Goal: Task Accomplishment & Management: Manage account settings

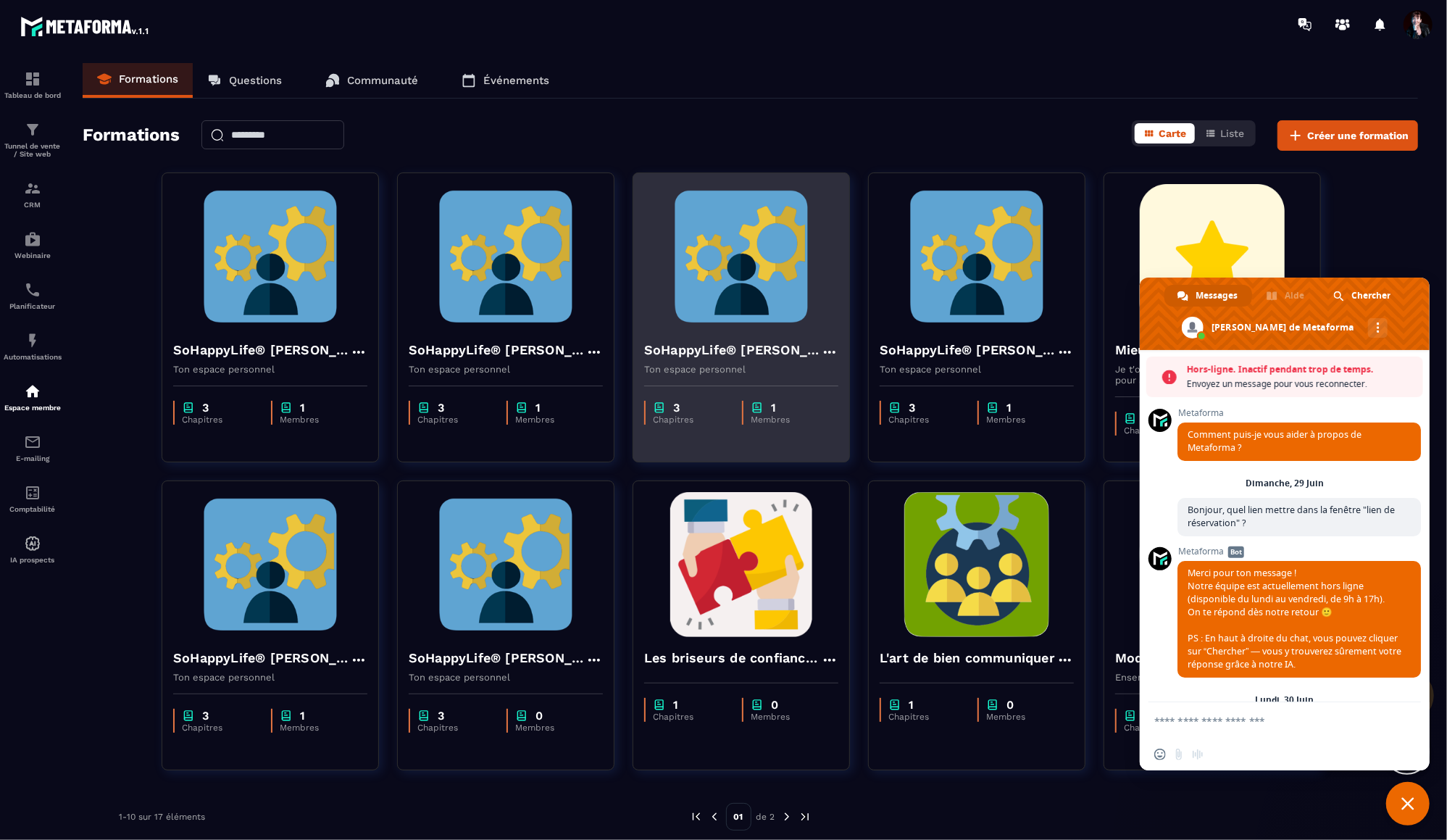
scroll to position [14481, 0]
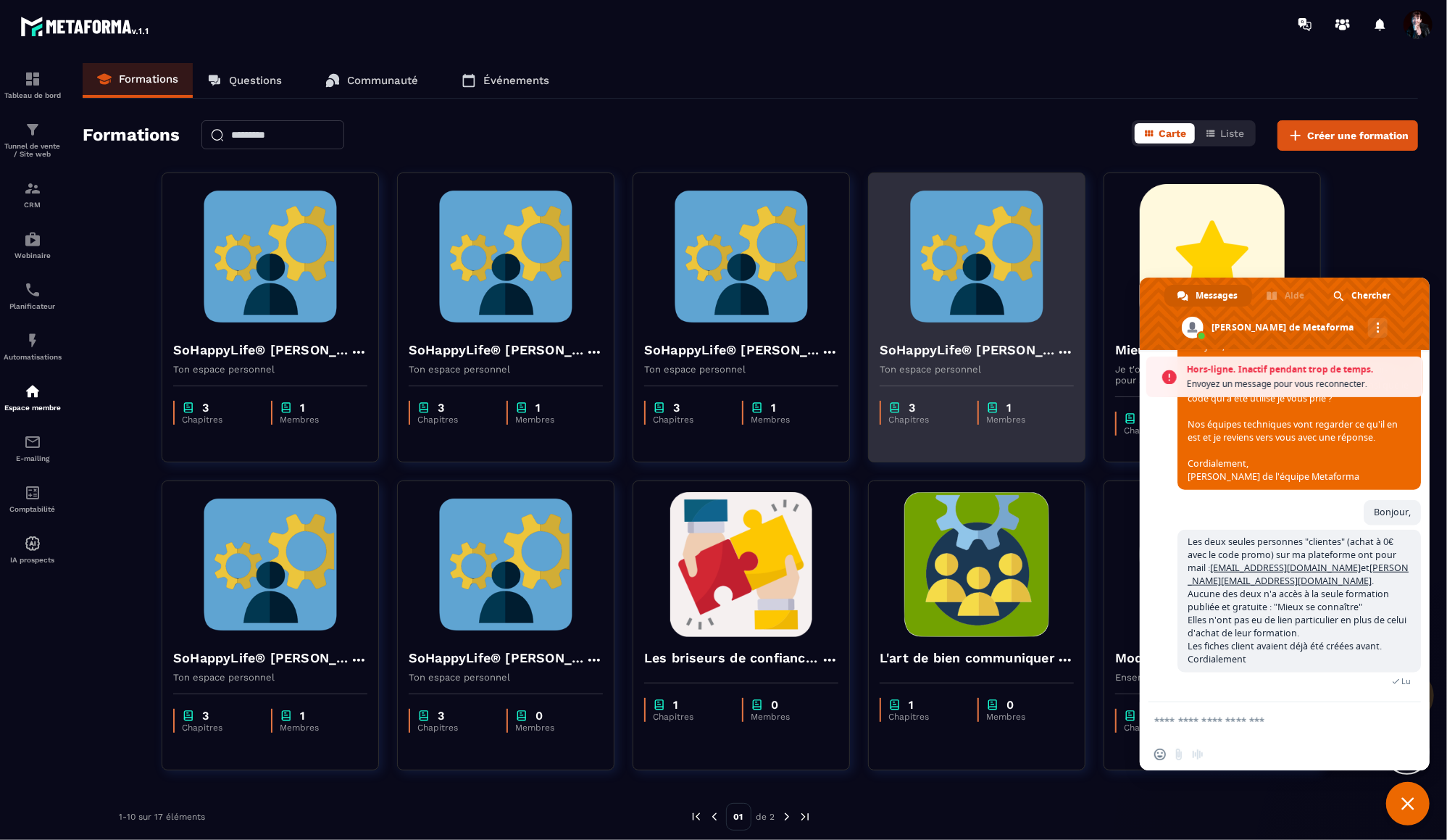
click at [938, 291] on img at bounding box center [977, 256] width 194 height 145
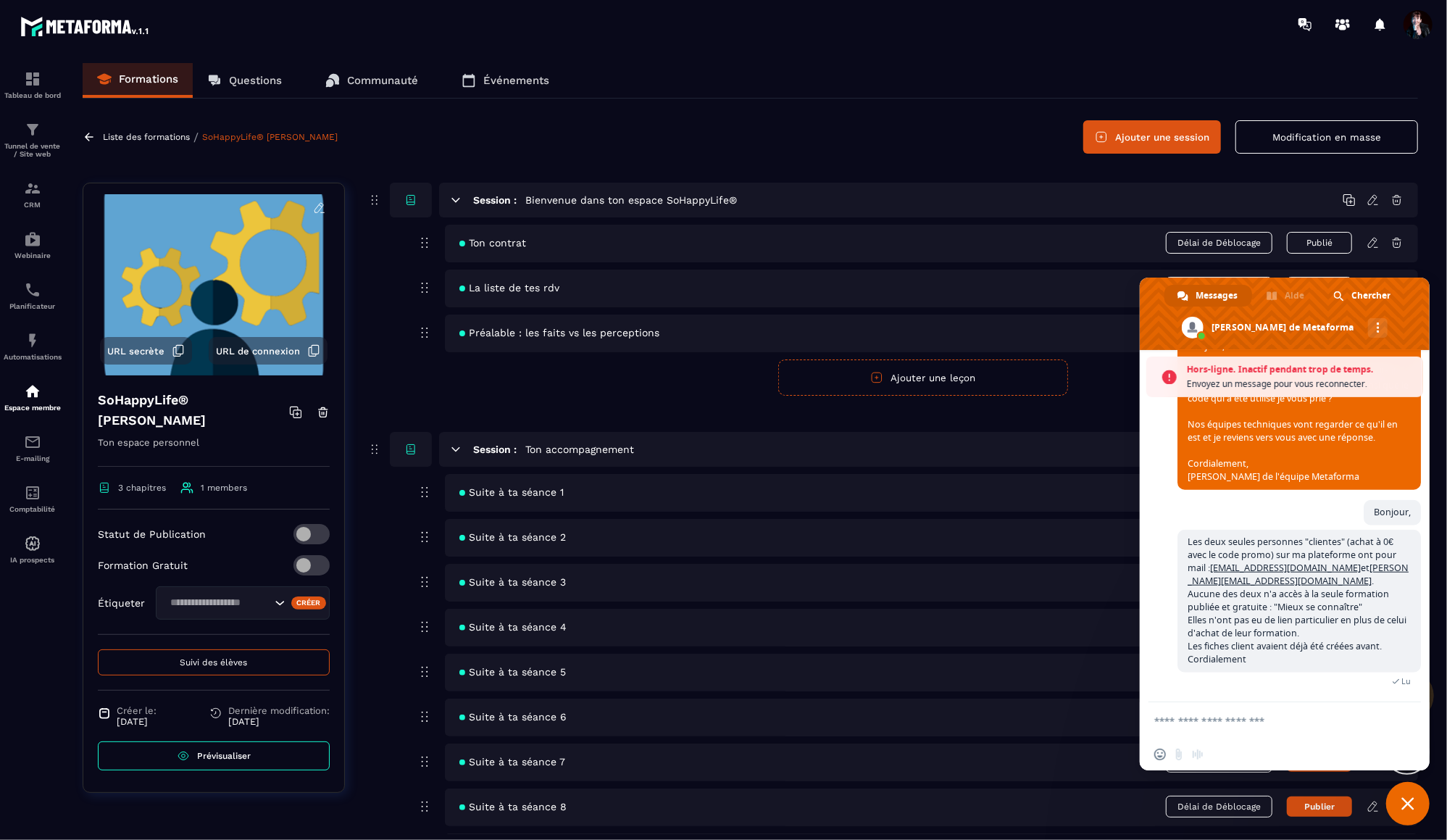
click at [1417, 810] on span "Fermer le chat" at bounding box center [1408, 804] width 44 height 44
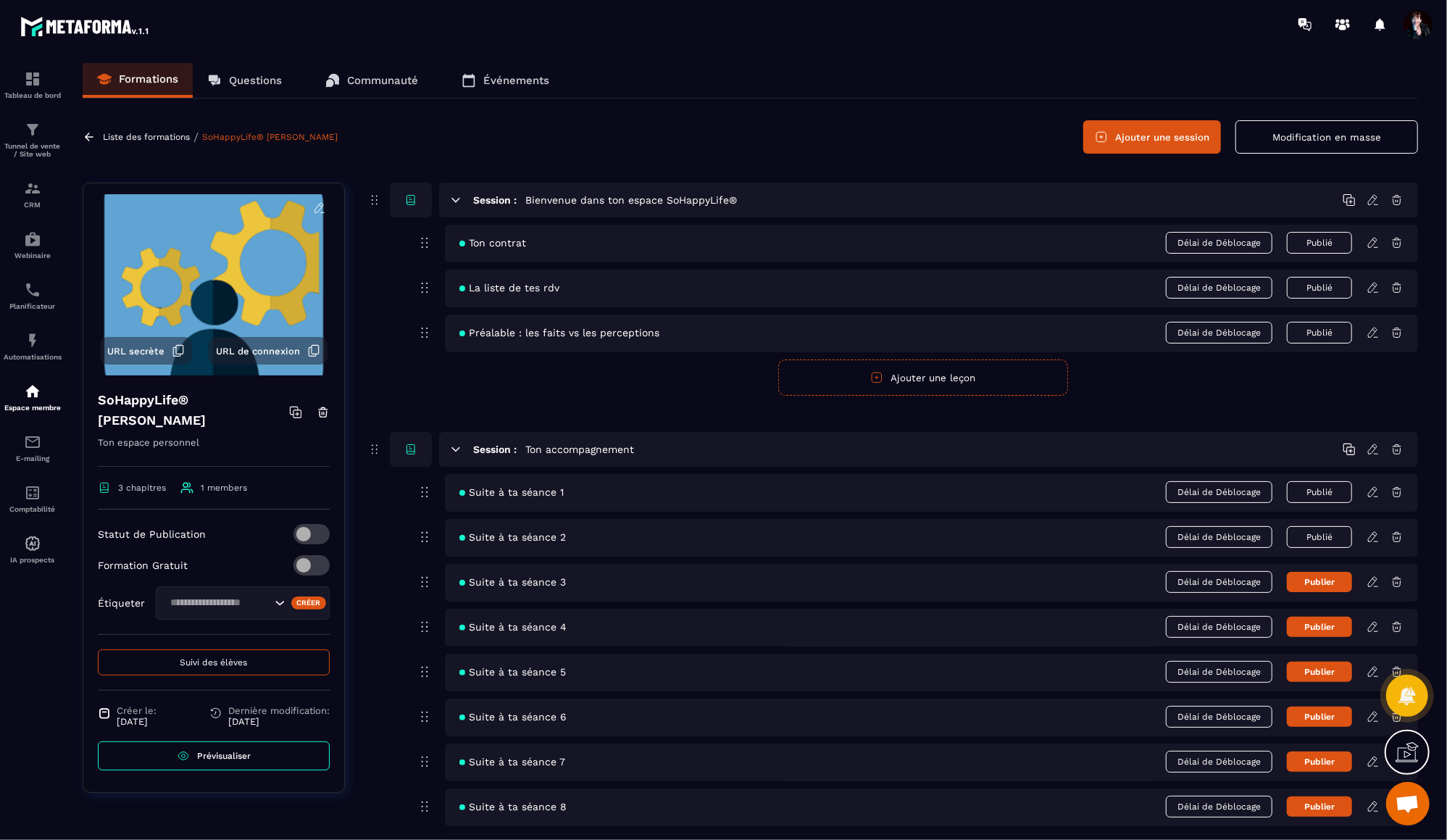
click at [1371, 583] on icon at bounding box center [1373, 581] width 13 height 13
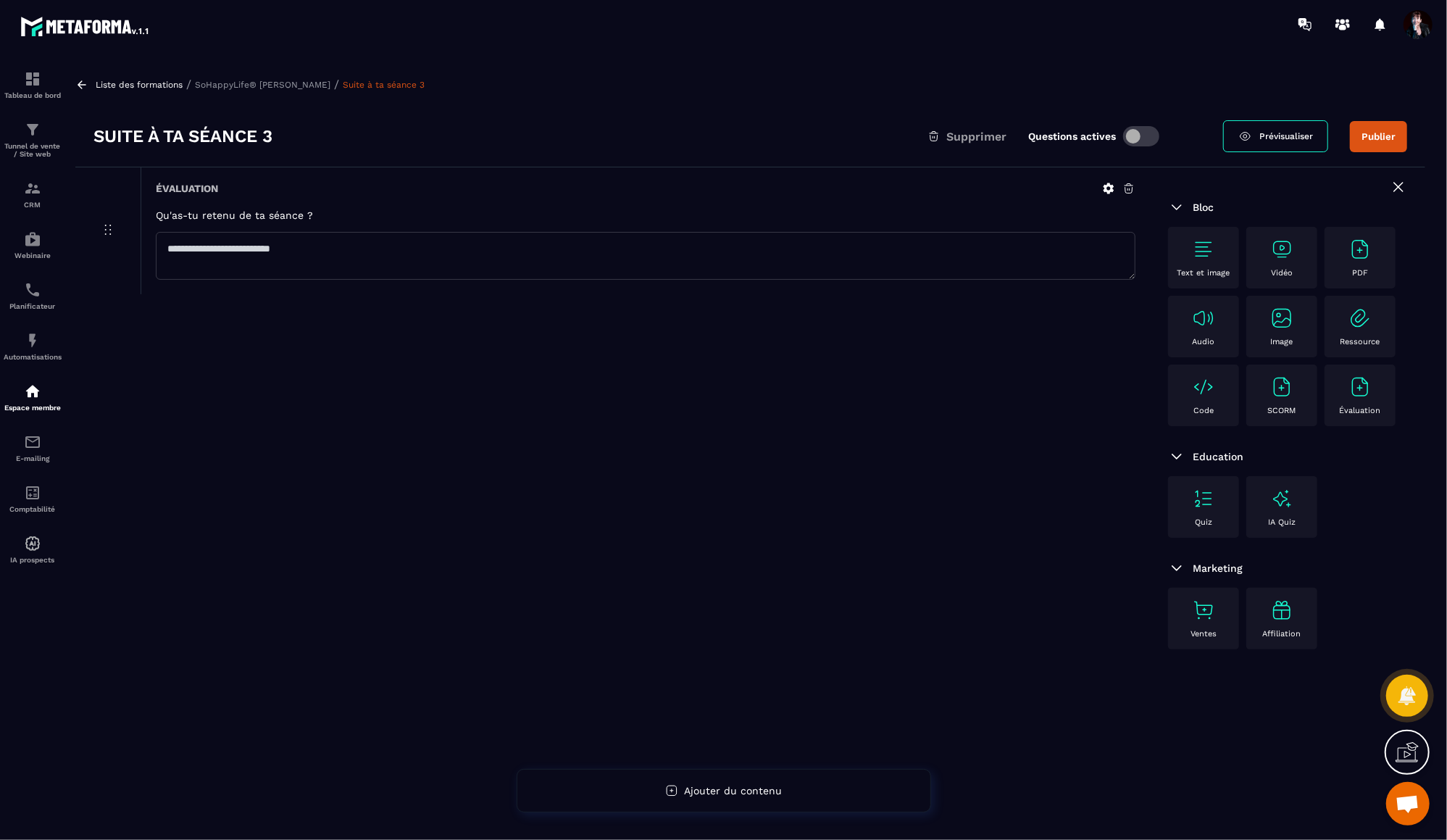
click at [1203, 251] on img at bounding box center [1203, 249] width 23 height 23
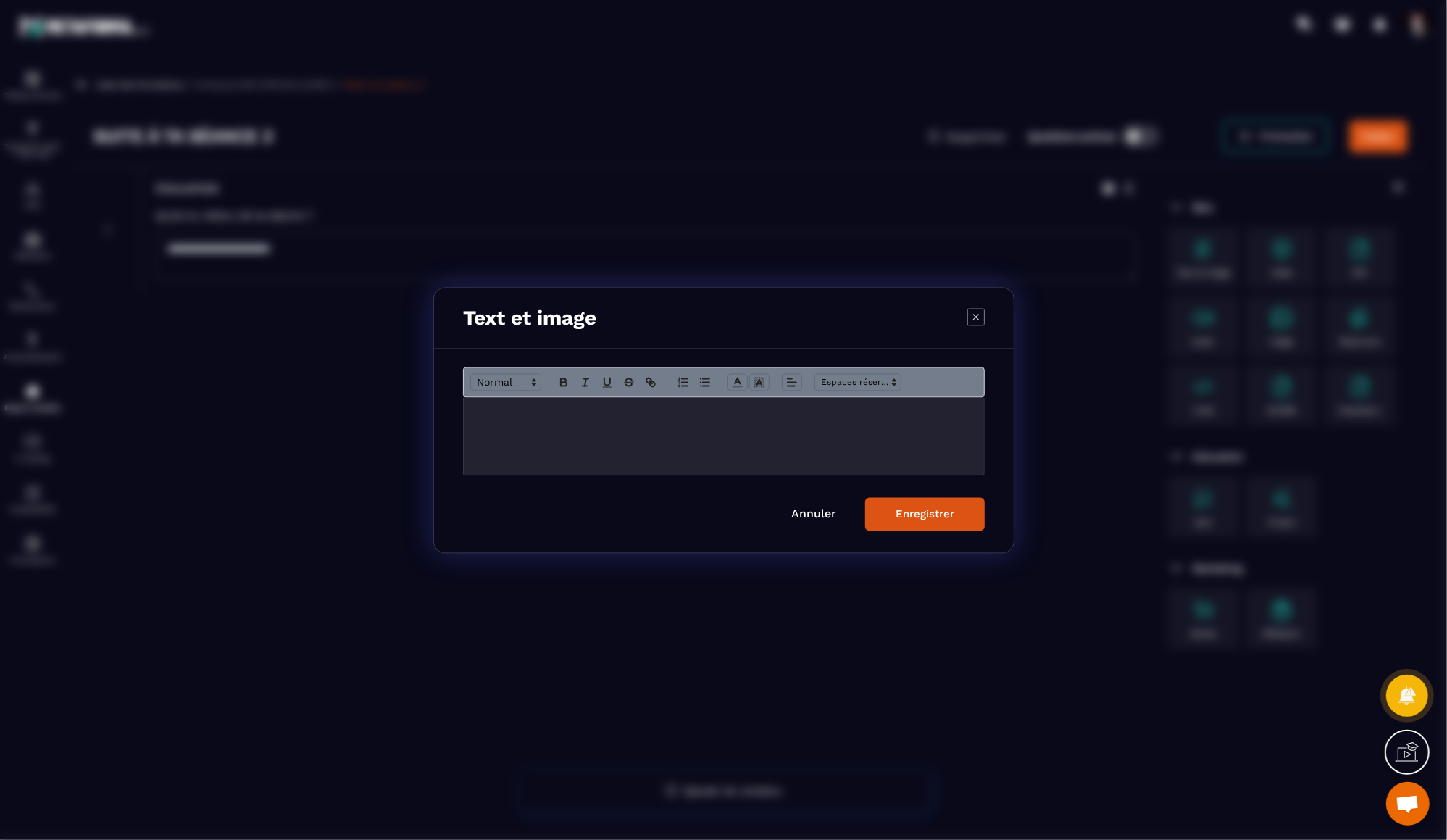
click at [580, 428] on div "Modal window" at bounding box center [724, 436] width 520 height 77
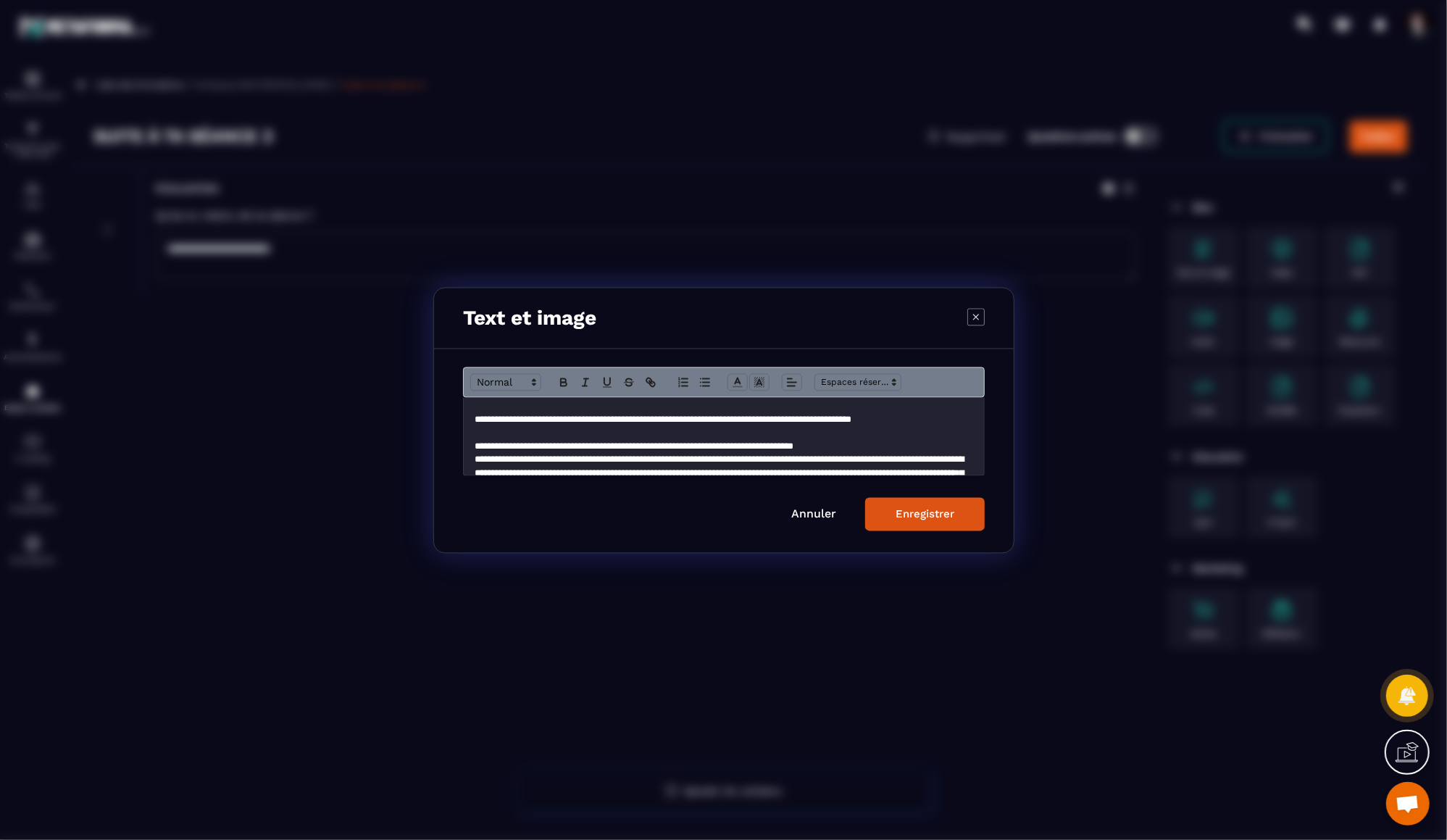
scroll to position [19, 0]
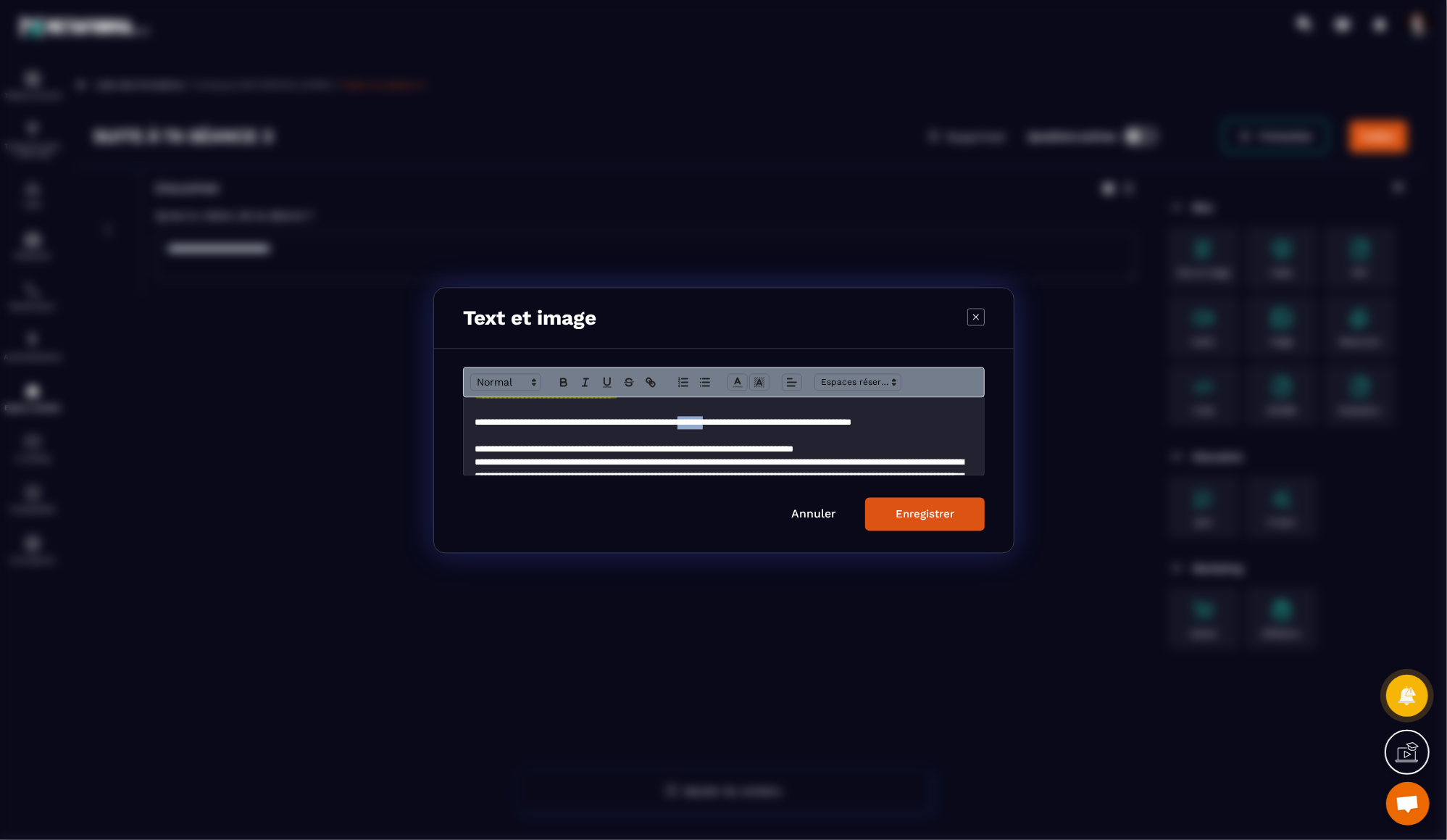
drag, startPoint x: 771, startPoint y: 425, endPoint x: 739, endPoint y: 423, distance: 32.1
click at [739, 423] on p "**********" at bounding box center [724, 422] width 500 height 13
click at [751, 423] on p "**********" at bounding box center [724, 422] width 500 height 13
click at [745, 424] on p "**********" at bounding box center [724, 422] width 500 height 13
click at [806, 425] on p "**********" at bounding box center [724, 422] width 500 height 13
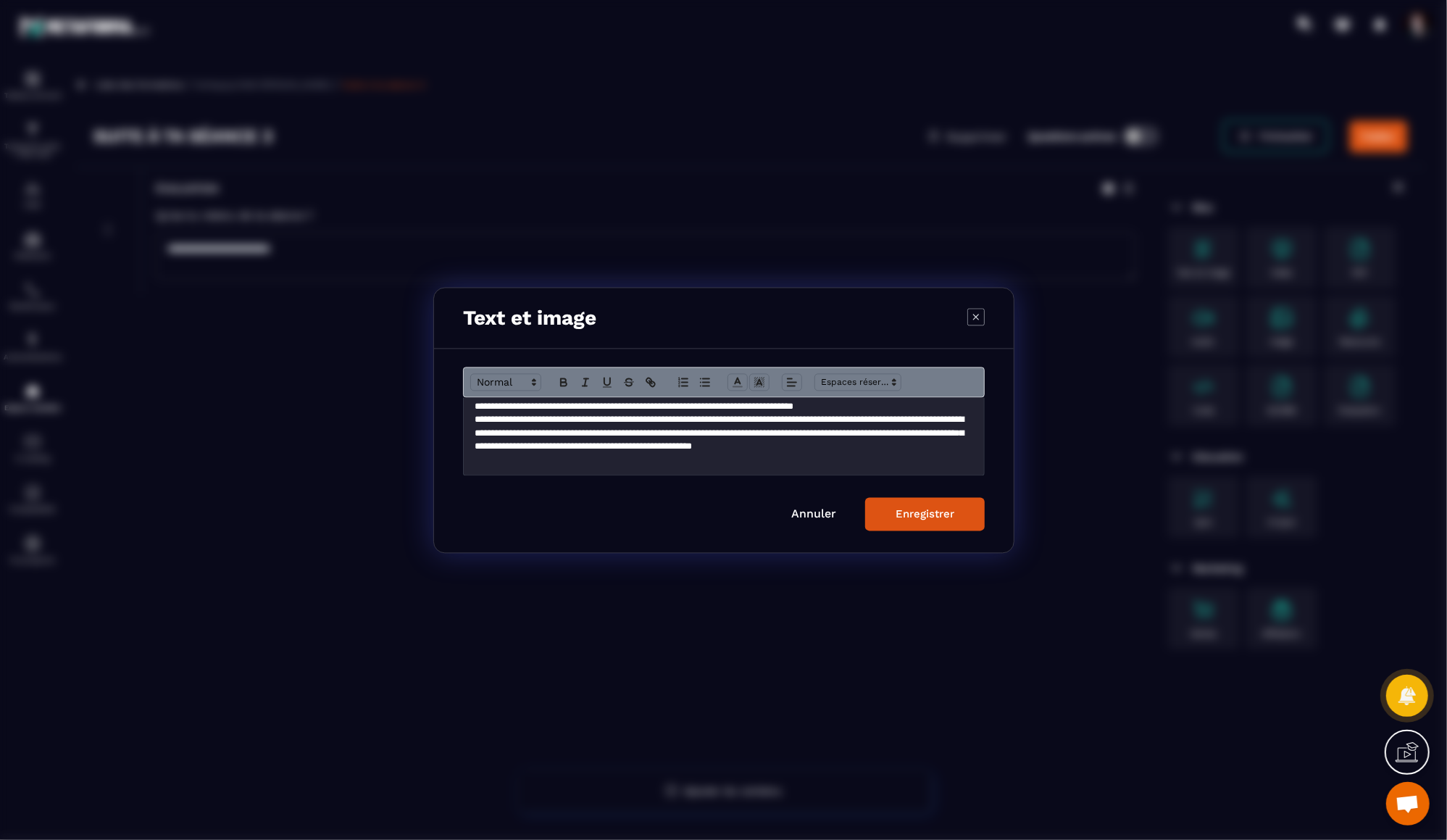
scroll to position [57, 0]
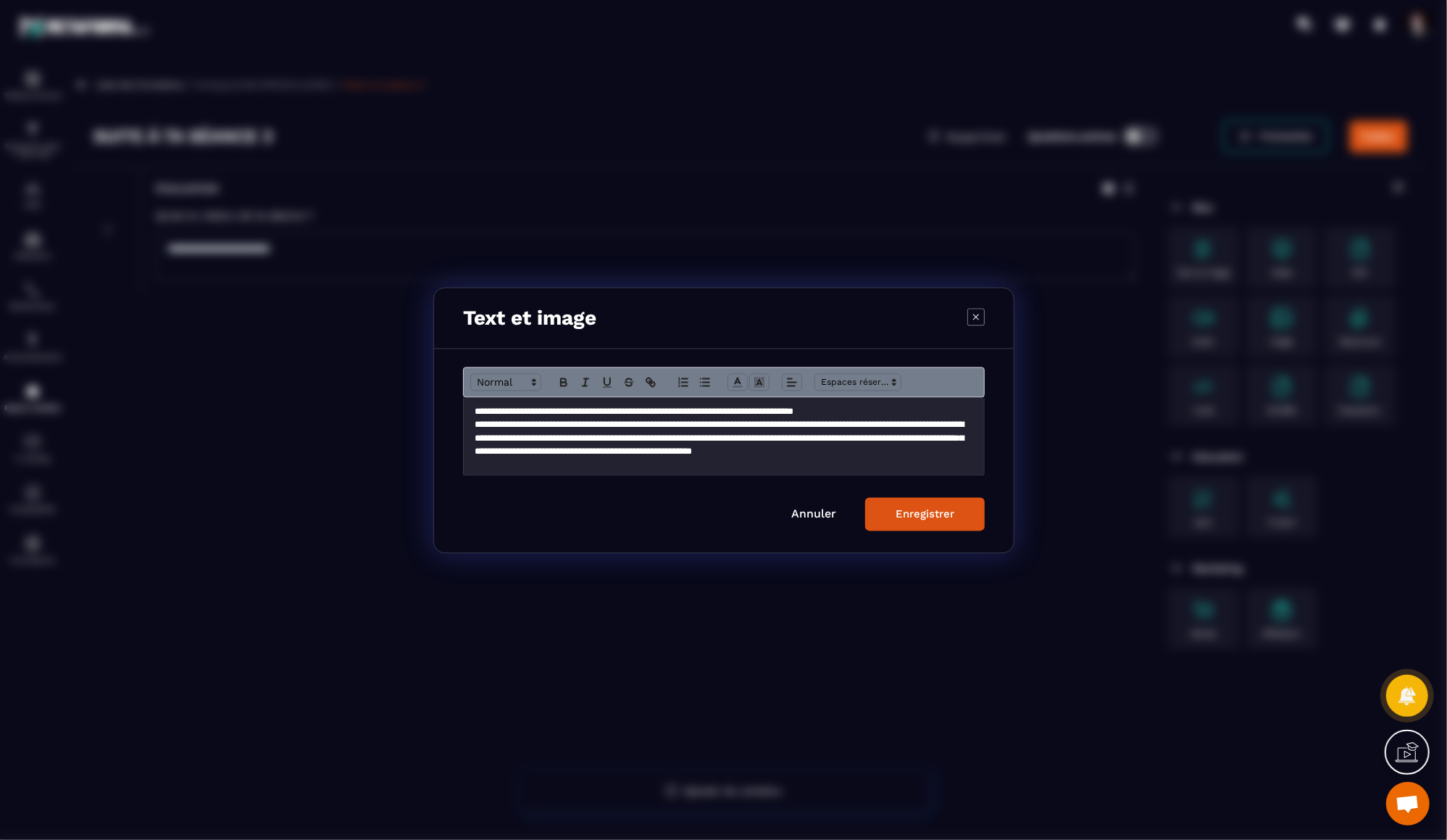
click at [900, 412] on p "**********" at bounding box center [724, 412] width 500 height 13
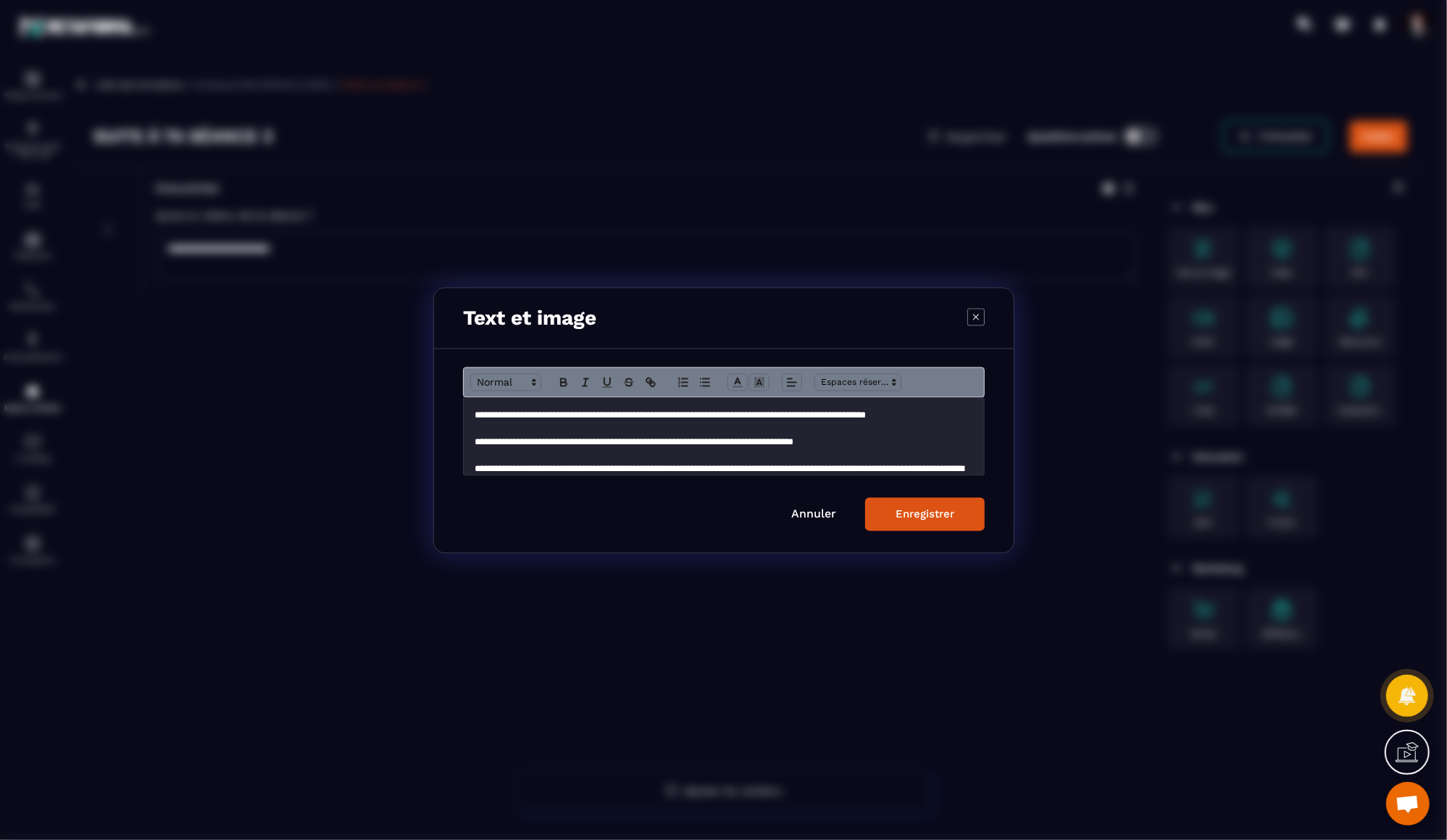
scroll to position [29, 0]
click at [753, 426] on p "Modal window" at bounding box center [724, 424] width 500 height 13
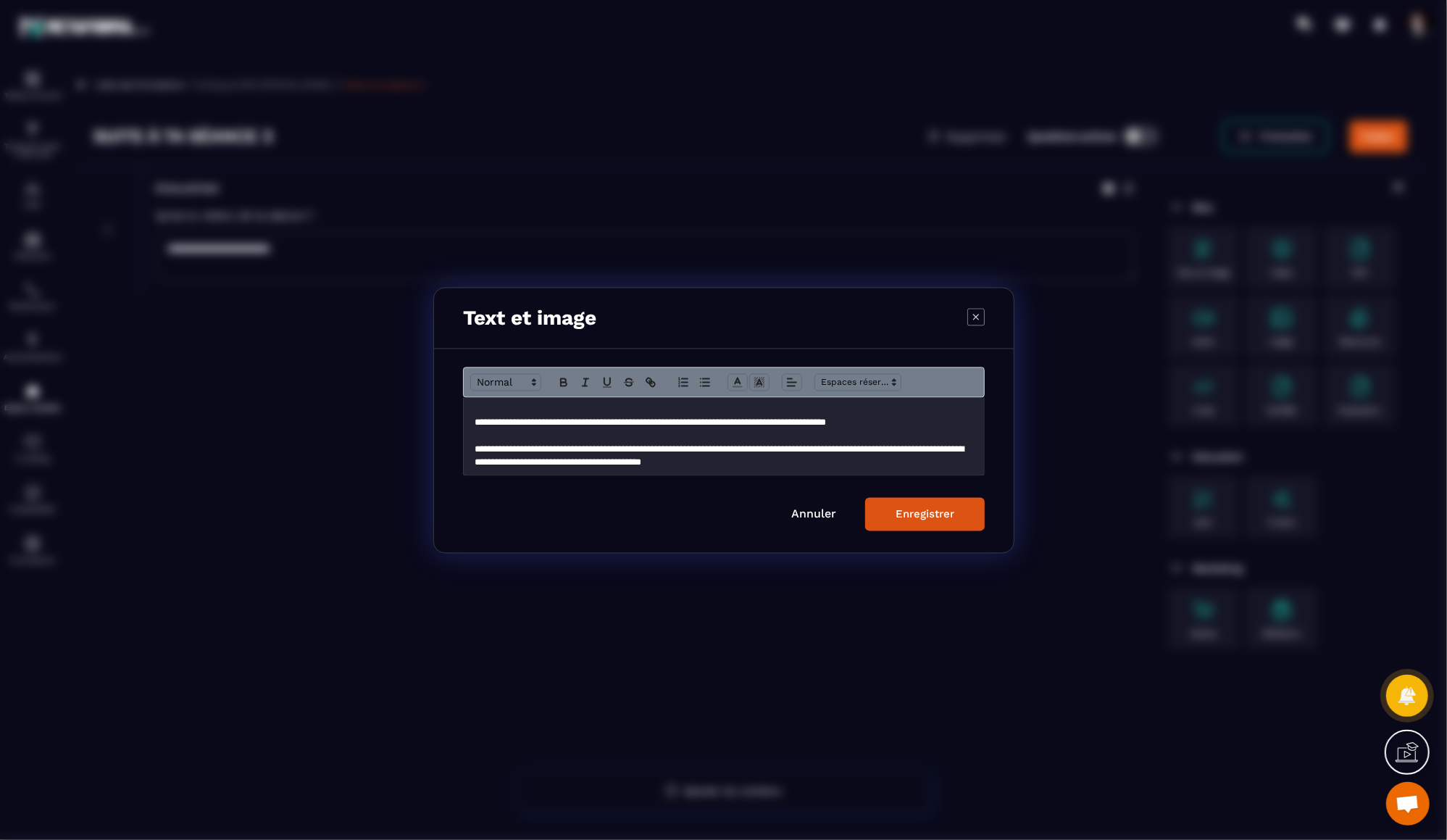
scroll to position [168, 0]
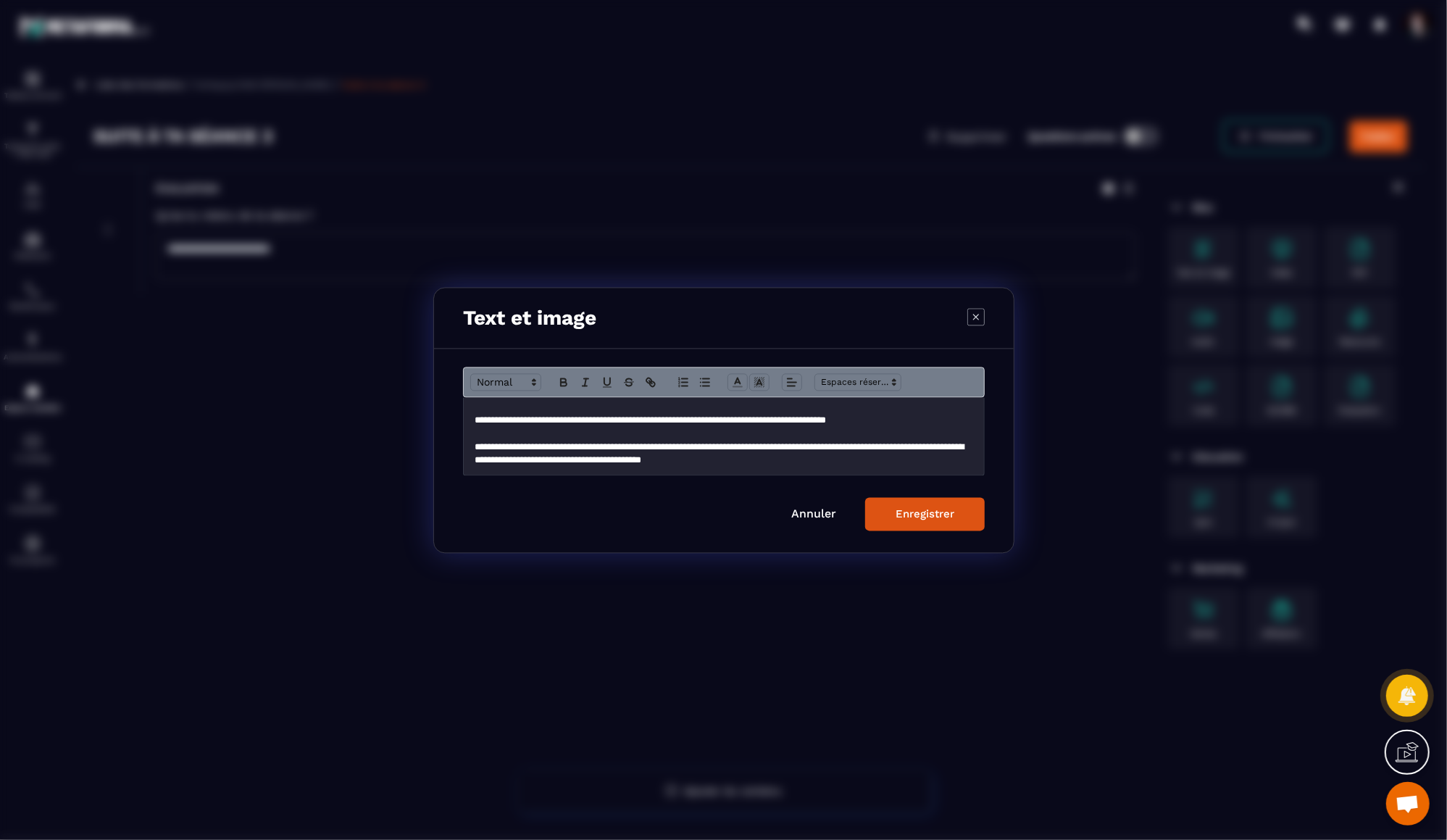
click at [721, 425] on p "**********" at bounding box center [724, 420] width 500 height 13
click at [836, 426] on p "**********" at bounding box center [724, 420] width 500 height 13
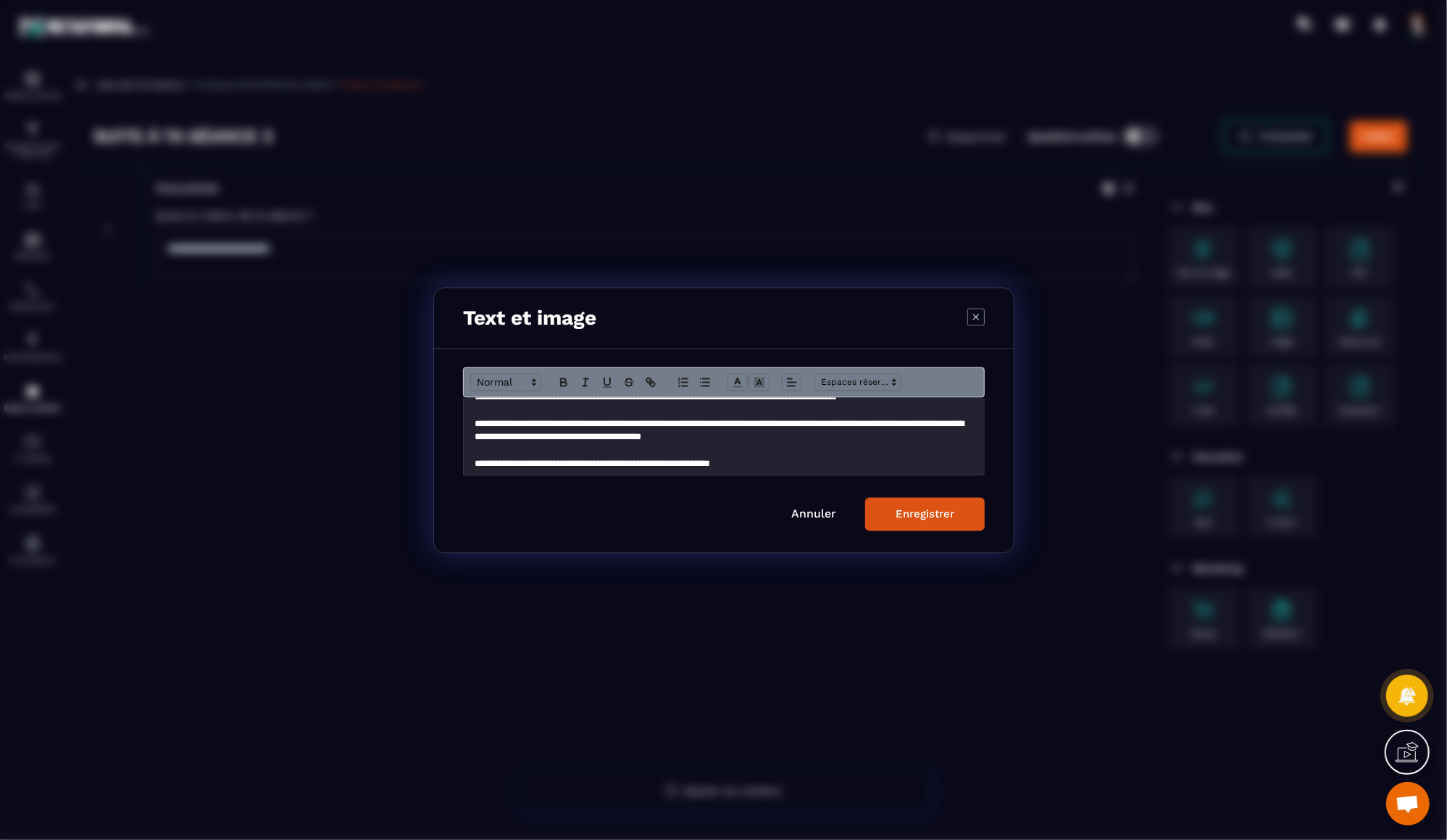
scroll to position [196, 0]
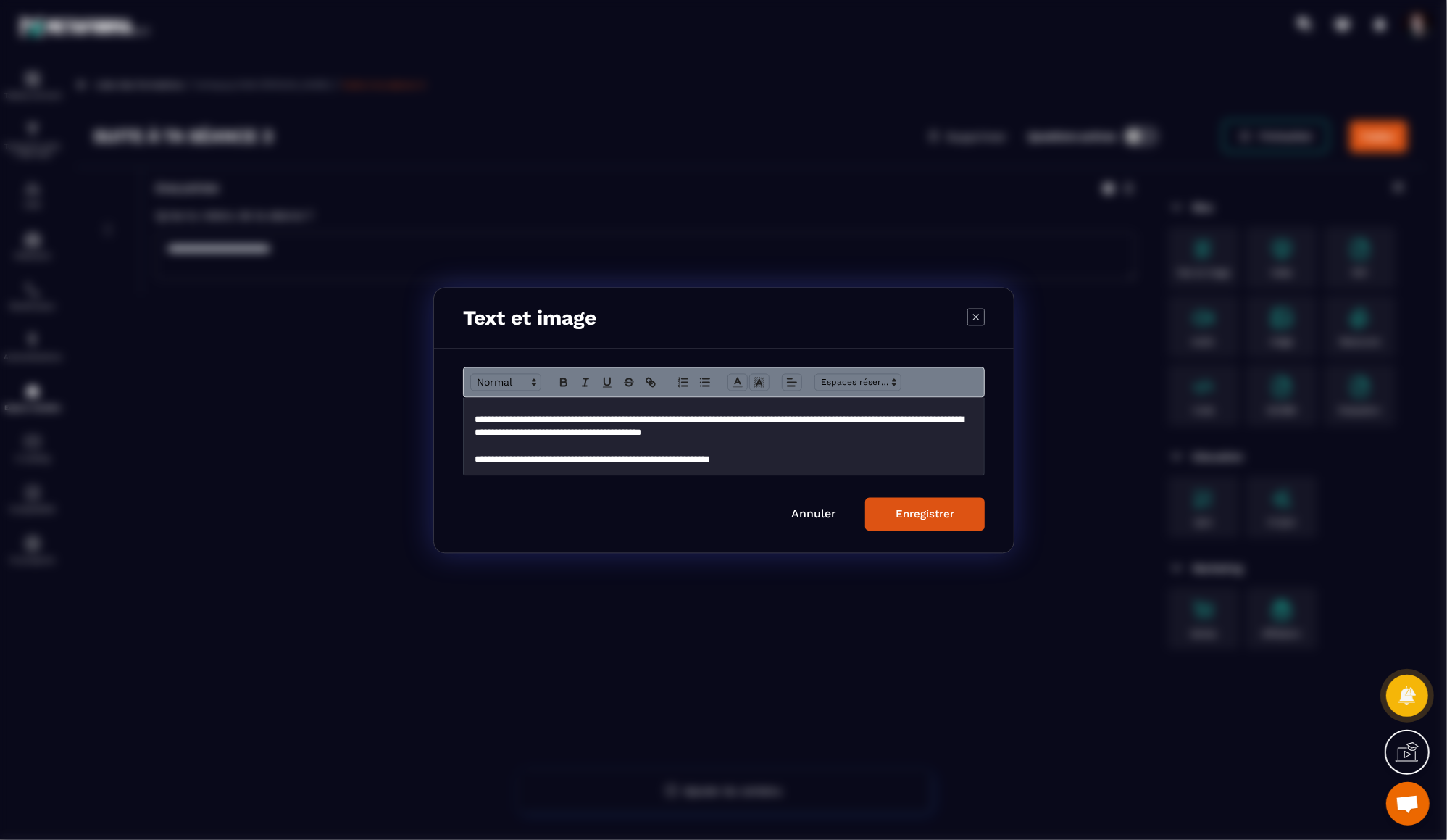
click at [947, 516] on div "Enregistrer" at bounding box center [925, 514] width 59 height 13
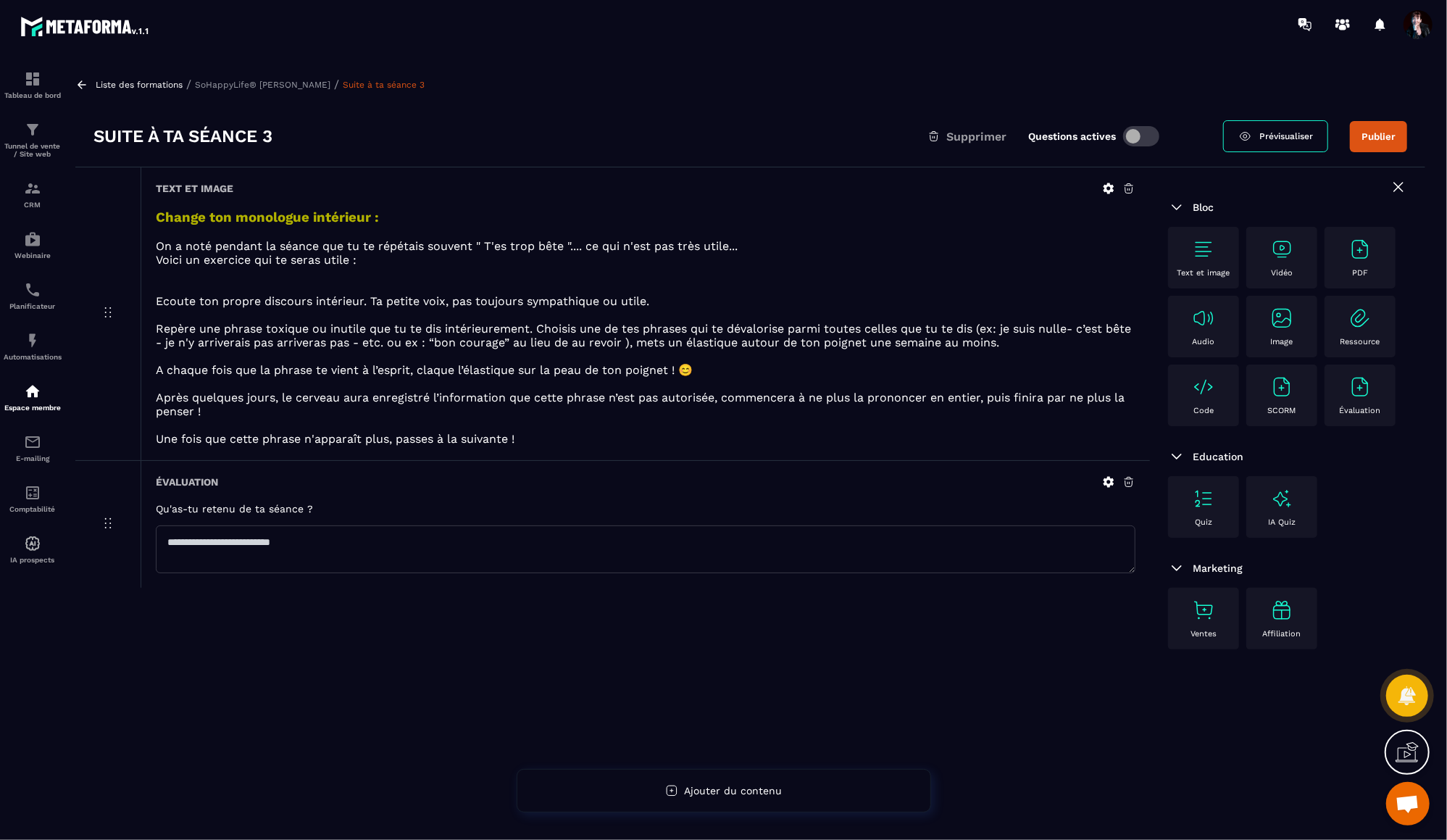
click at [1279, 316] on img at bounding box center [1282, 318] width 23 height 23
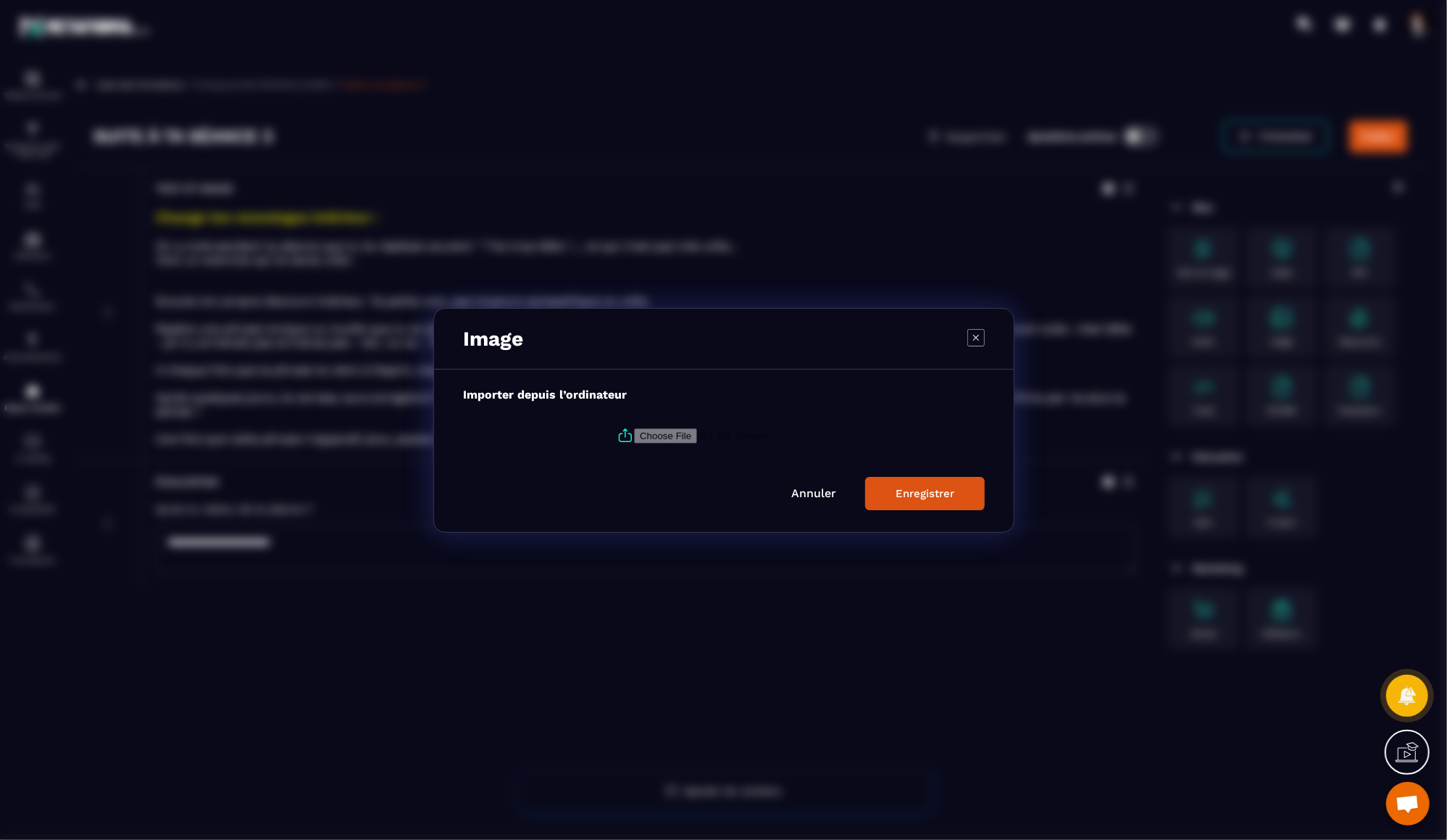
click at [638, 435] on input "Modal window" at bounding box center [732, 435] width 197 height 15
type input "**********"
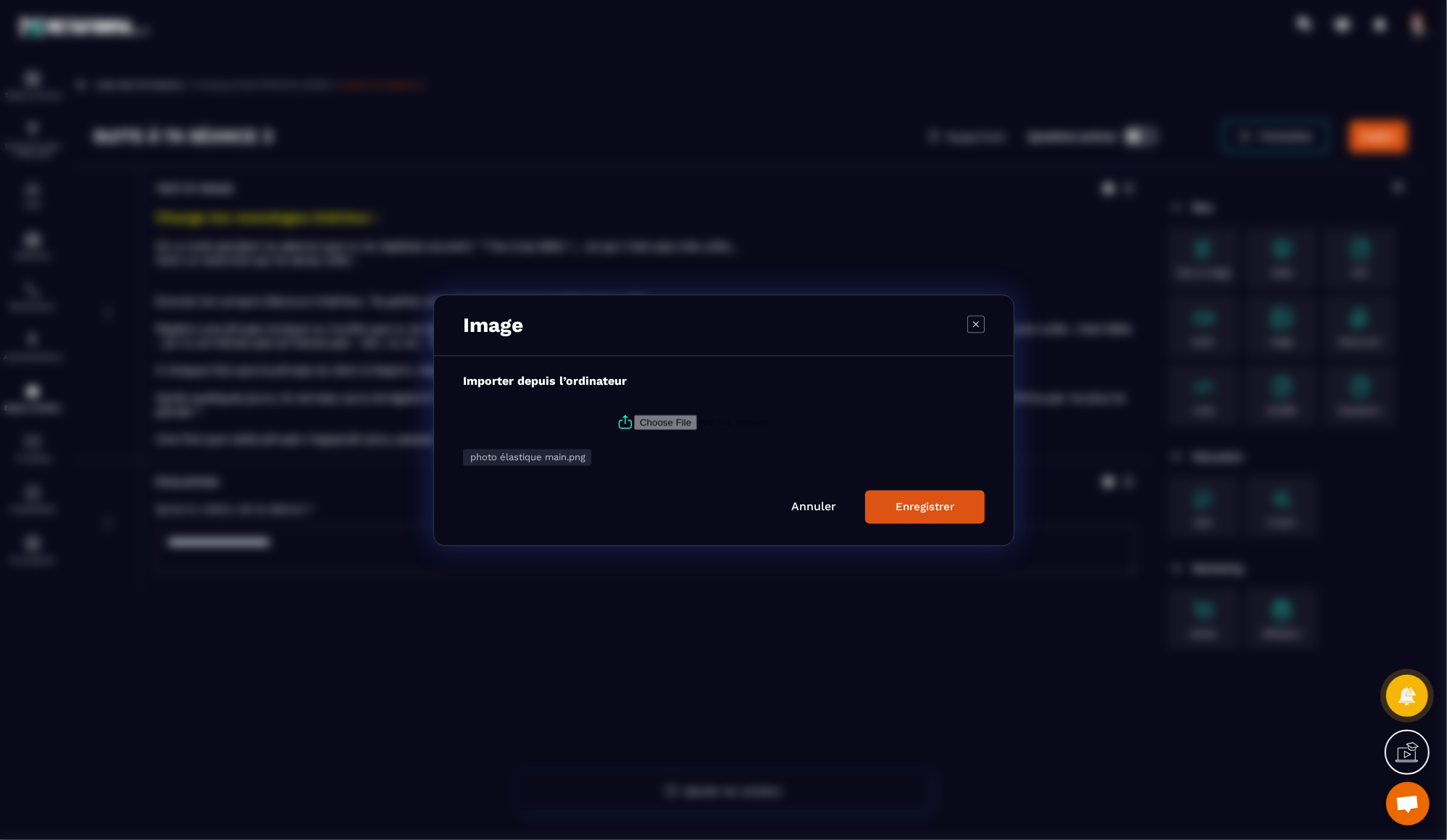
click at [903, 506] on div "Enregistrer" at bounding box center [925, 507] width 59 height 13
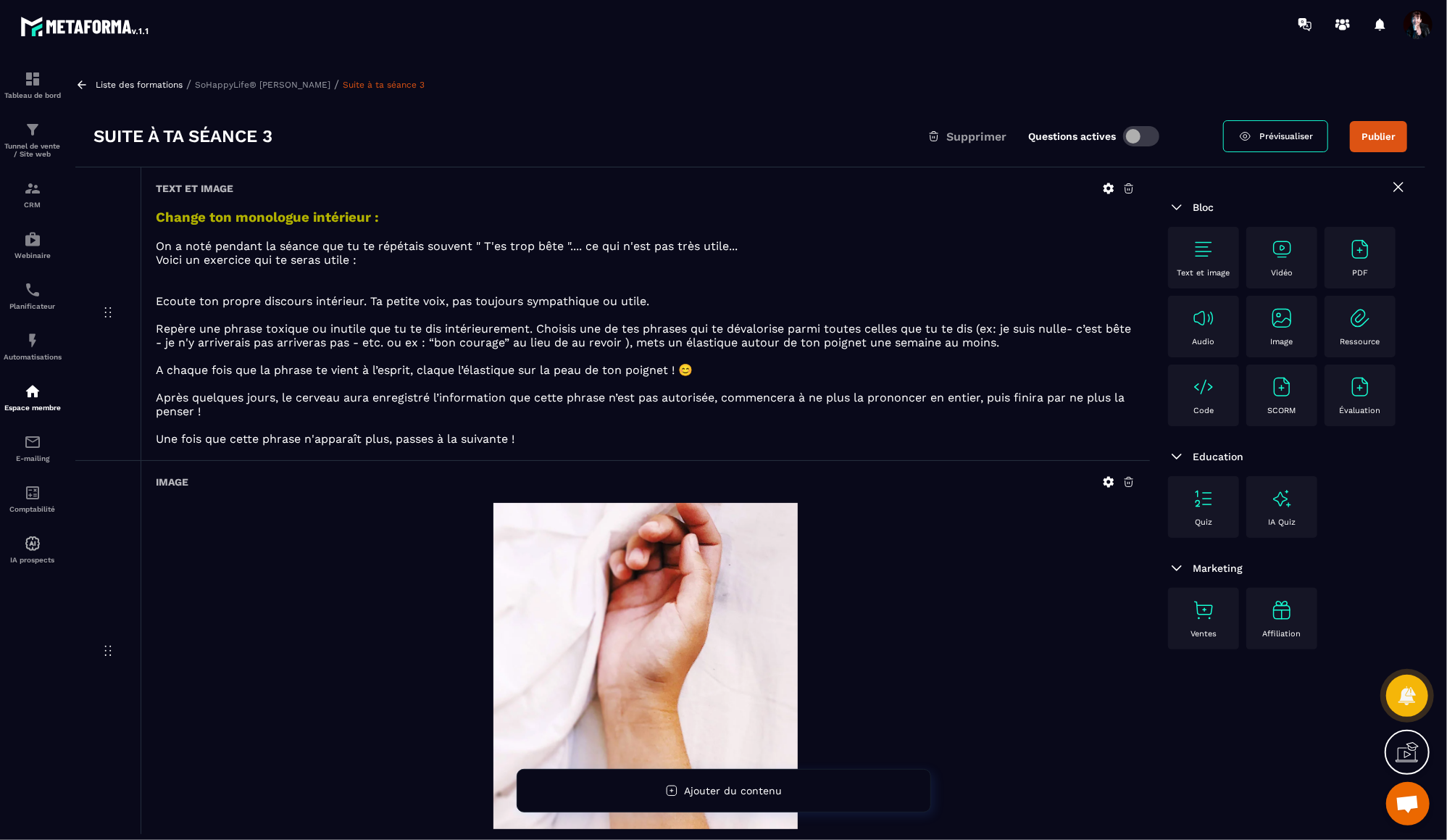
click at [1368, 390] on img at bounding box center [1360, 387] width 23 height 23
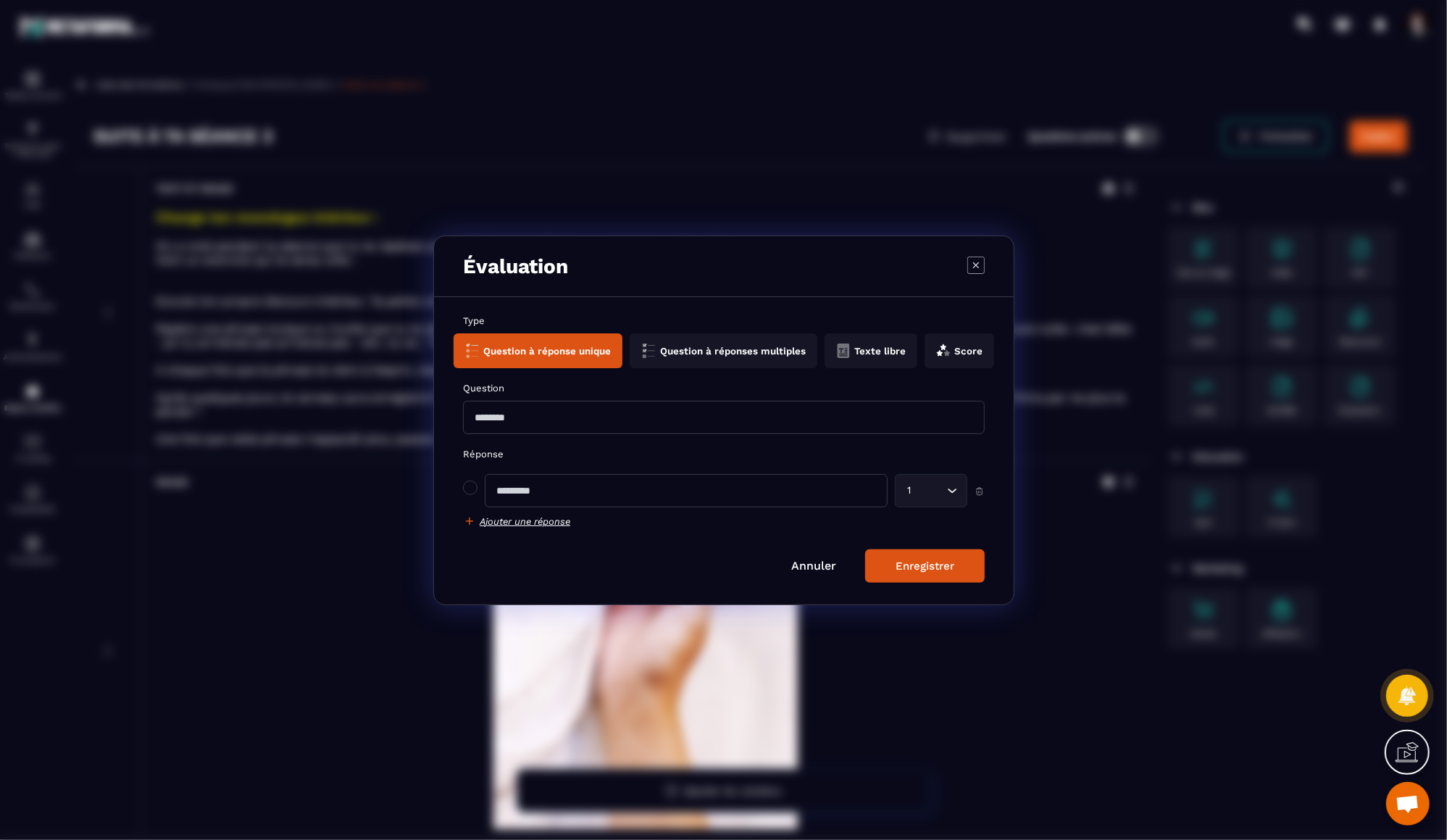
click at [924, 353] on button "Texte libre" at bounding box center [959, 350] width 69 height 35
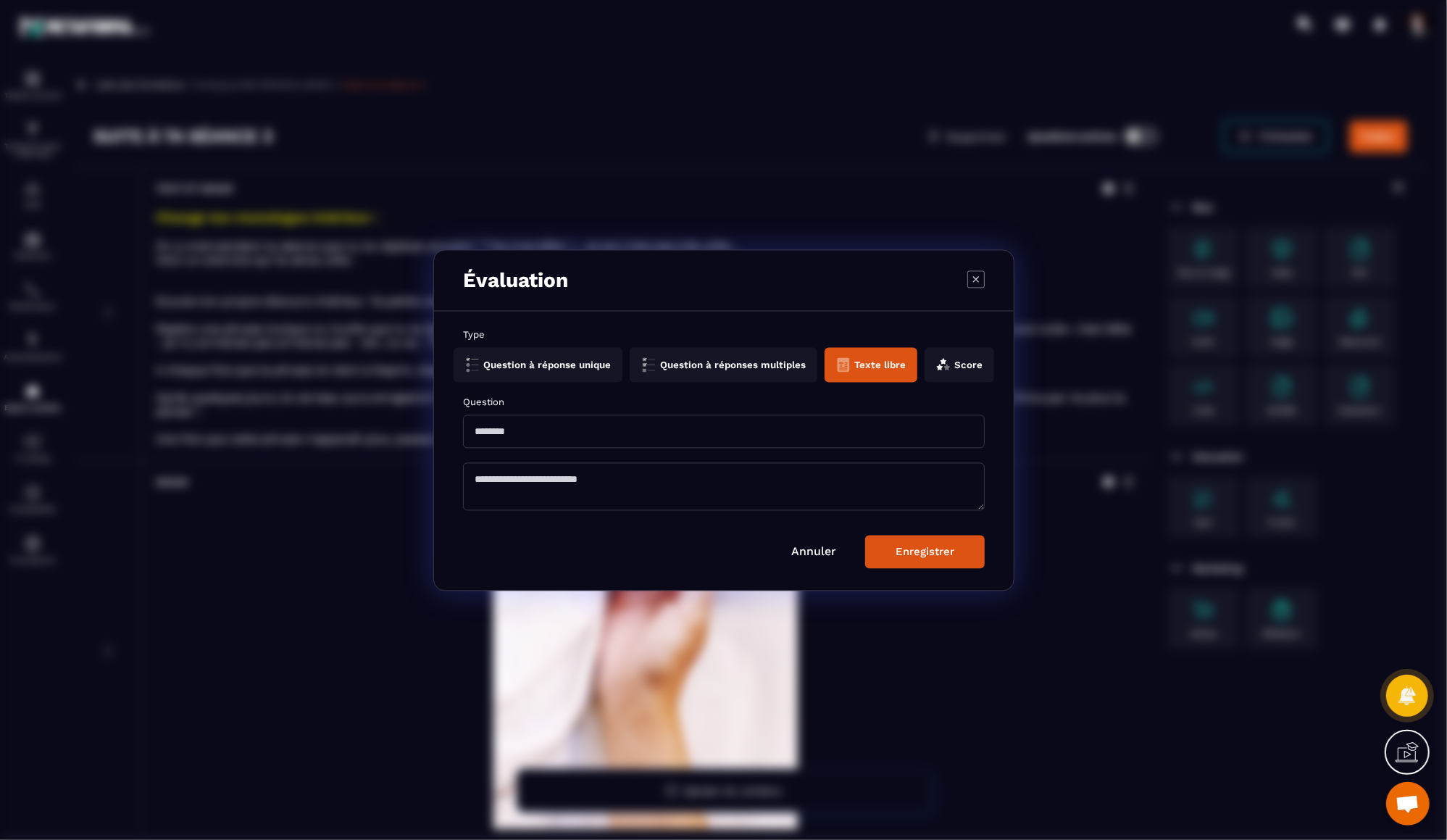
click at [637, 418] on input "Modal window" at bounding box center [724, 431] width 522 height 34
click at [580, 433] on input "**********" at bounding box center [724, 431] width 522 height 34
type input "**********"
click at [919, 553] on div "Enregistrer" at bounding box center [925, 551] width 59 height 13
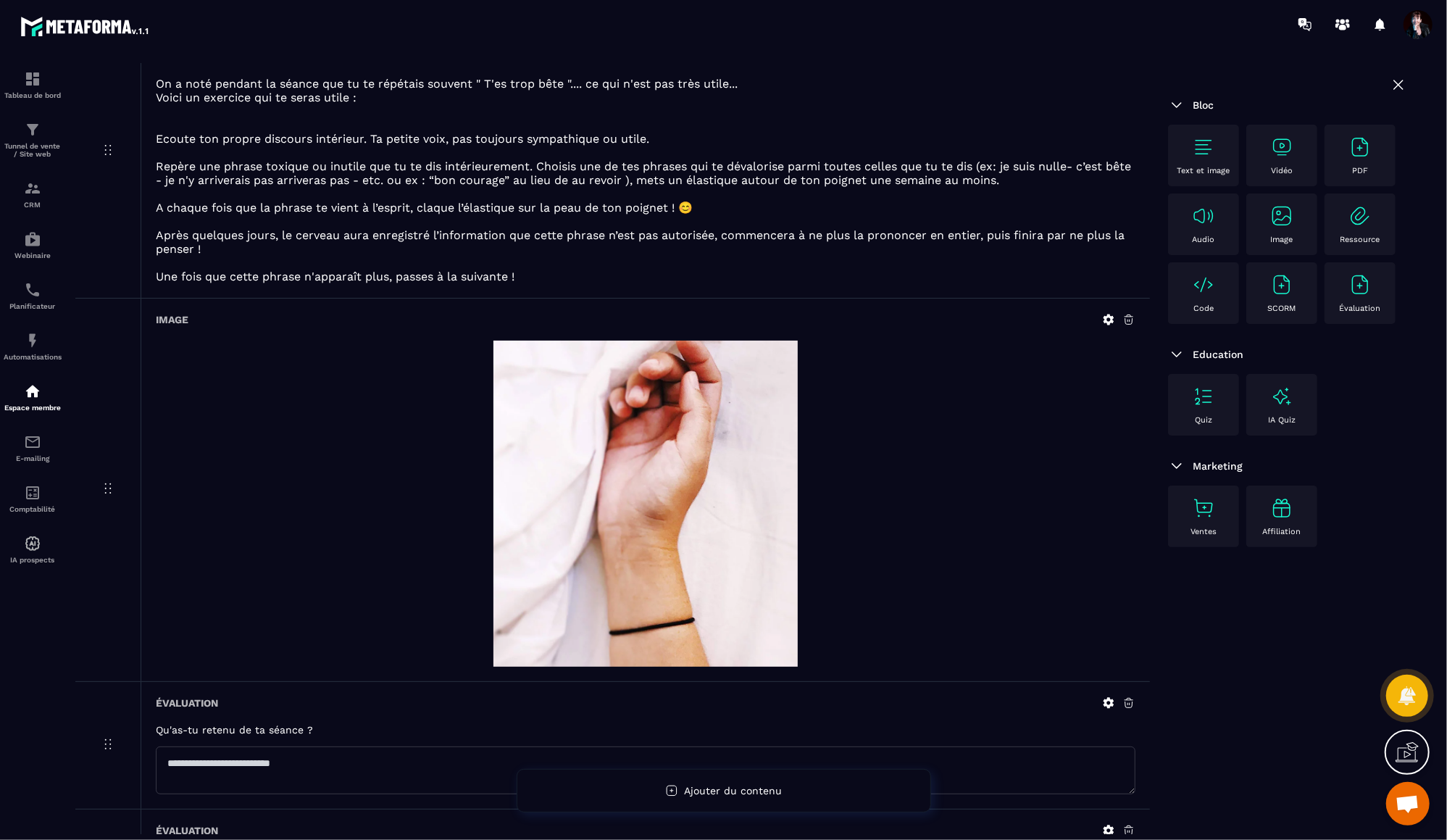
scroll to position [0, 0]
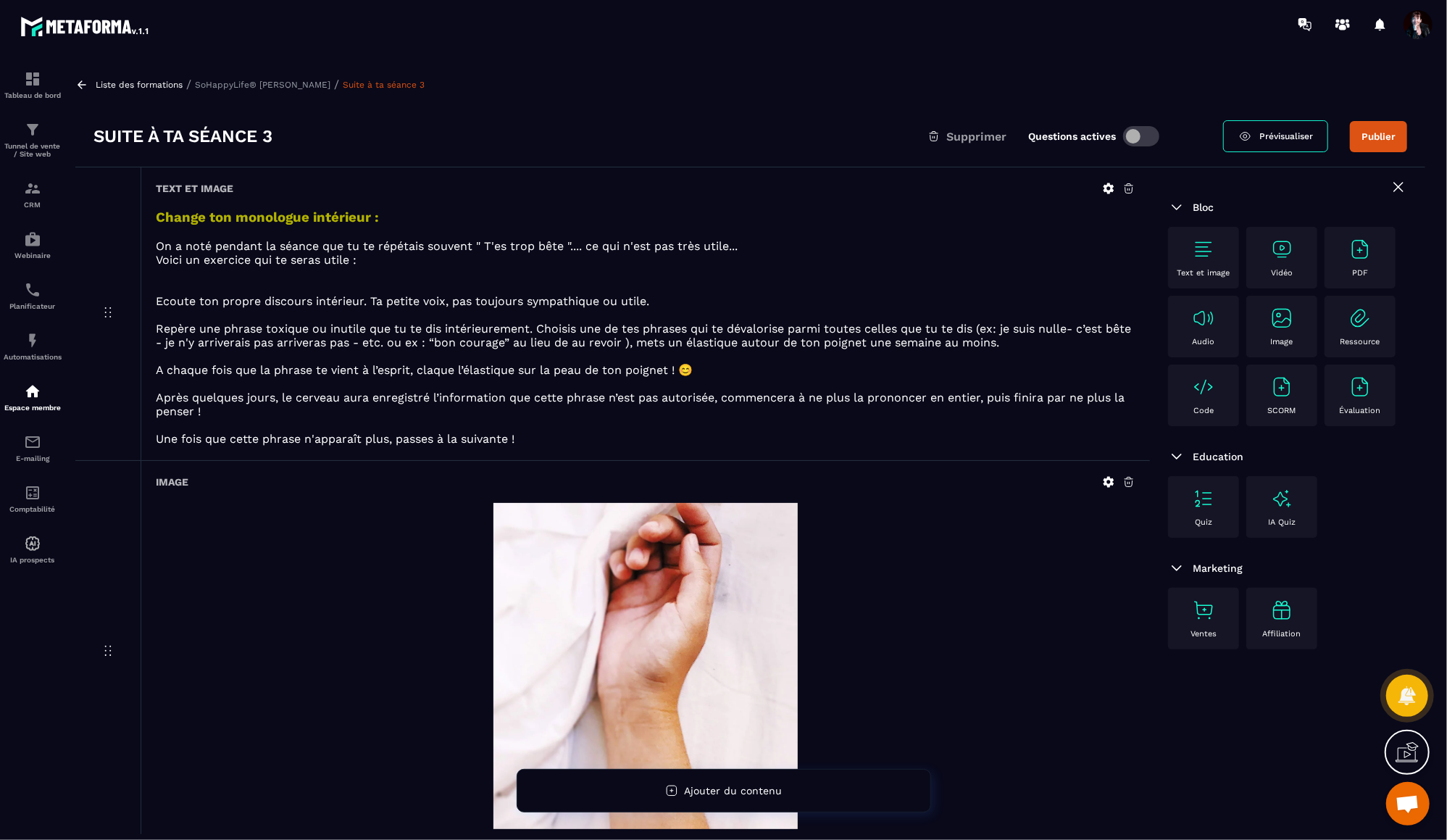
click at [1269, 132] on span "Prévisualiser" at bounding box center [1286, 136] width 53 height 10
click at [276, 87] on p "SoHappyLife® [PERSON_NAME]" at bounding box center [262, 84] width 135 height 10
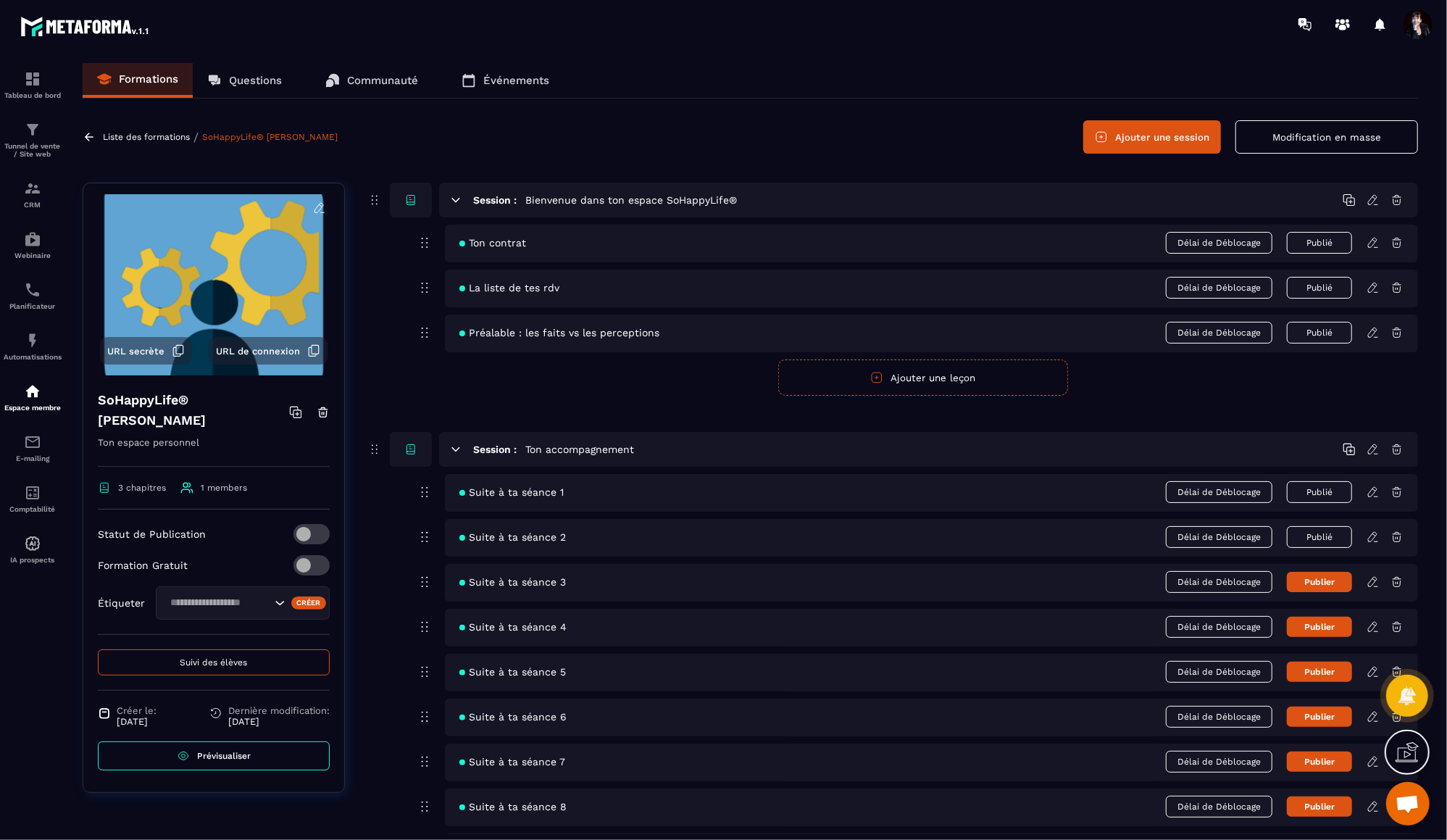
click at [1325, 580] on button "Publier" at bounding box center [1319, 581] width 65 height 20
click at [237, 660] on span "Suivi des élèves" at bounding box center [214, 661] width 68 height 10
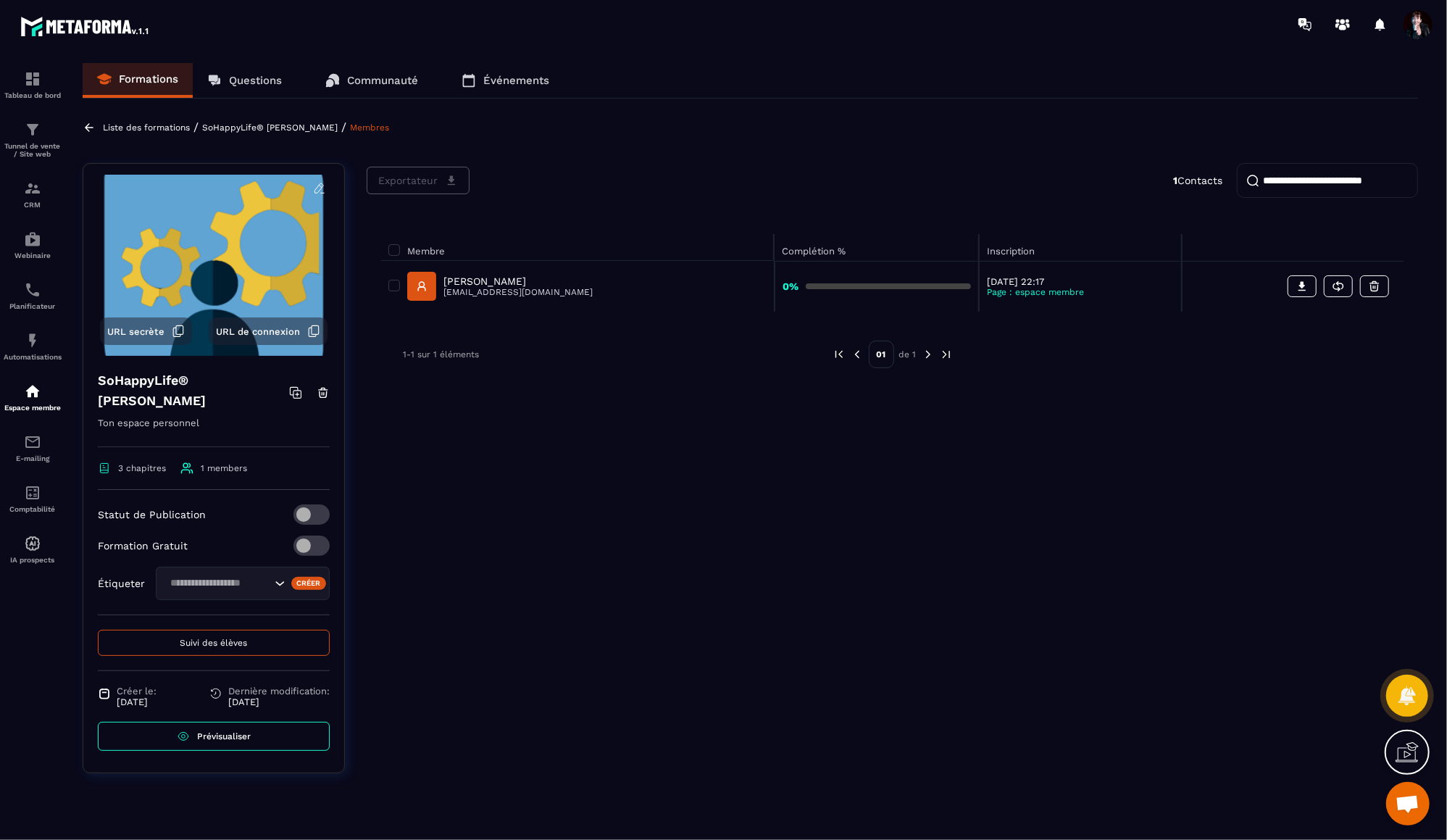
click at [490, 280] on p "[PERSON_NAME]" at bounding box center [518, 281] width 149 height 12
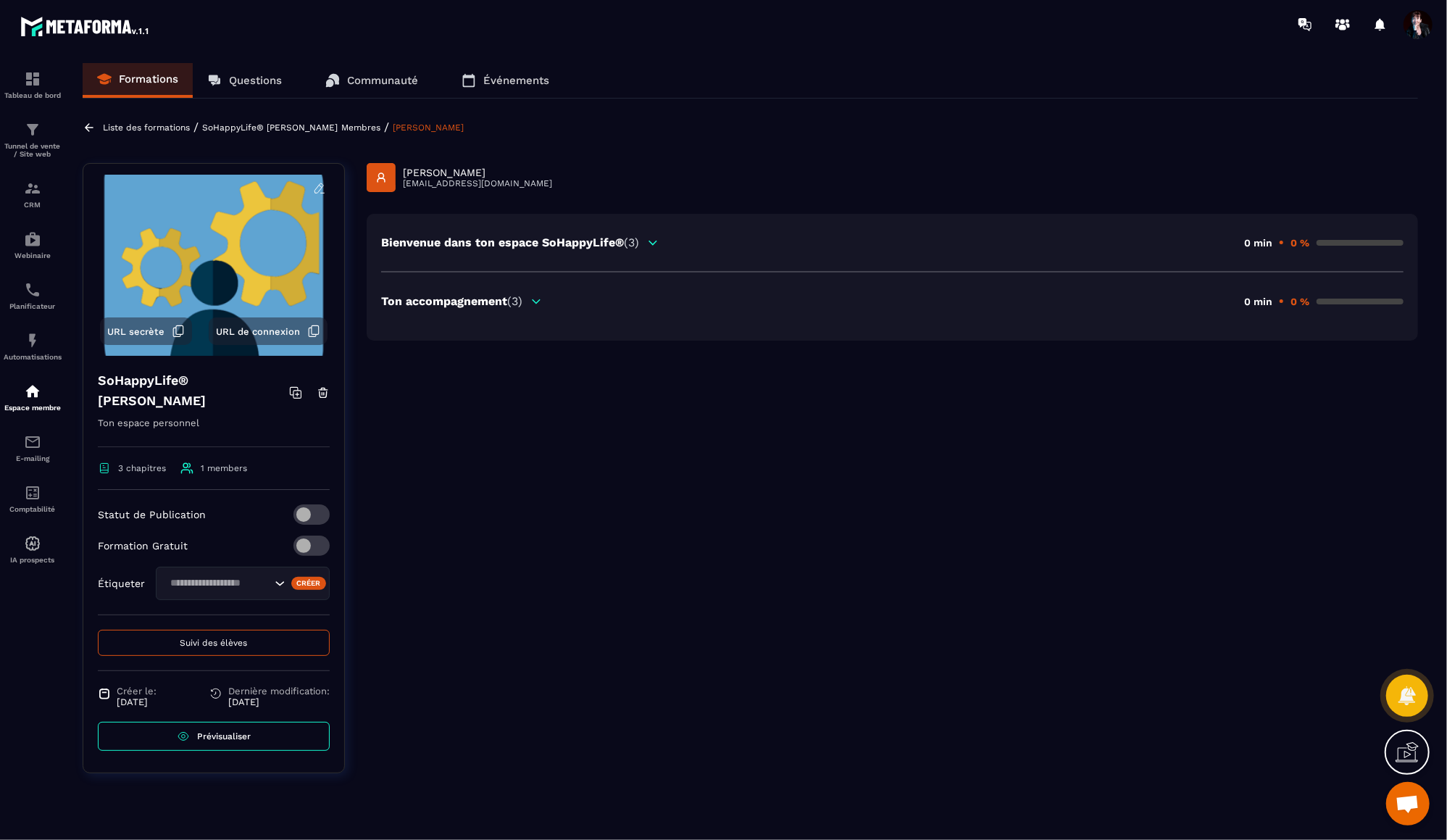
click at [522, 302] on span "(3)" at bounding box center [515, 300] width 15 height 13
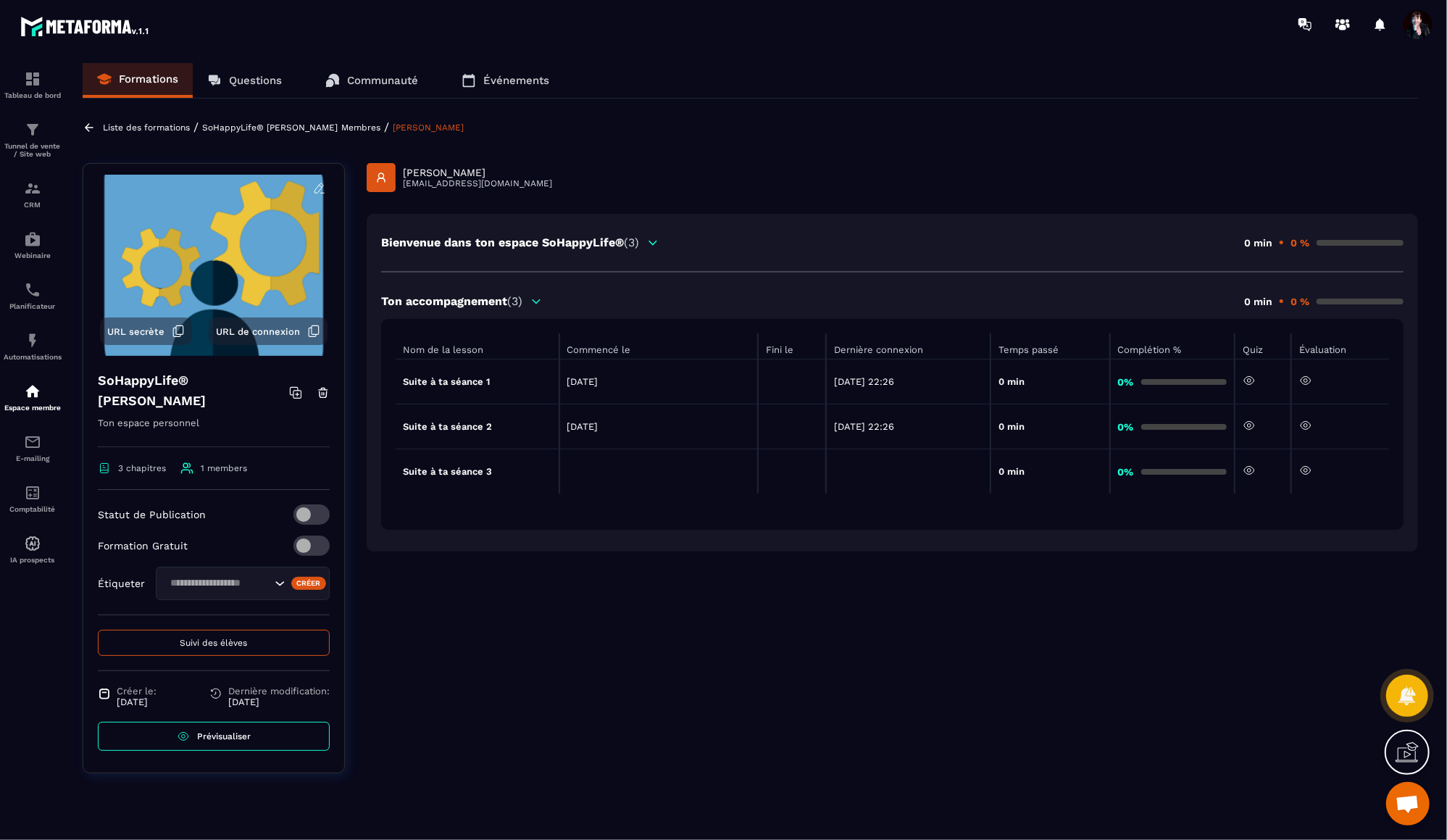
click at [649, 242] on icon at bounding box center [652, 243] width 13 height 13
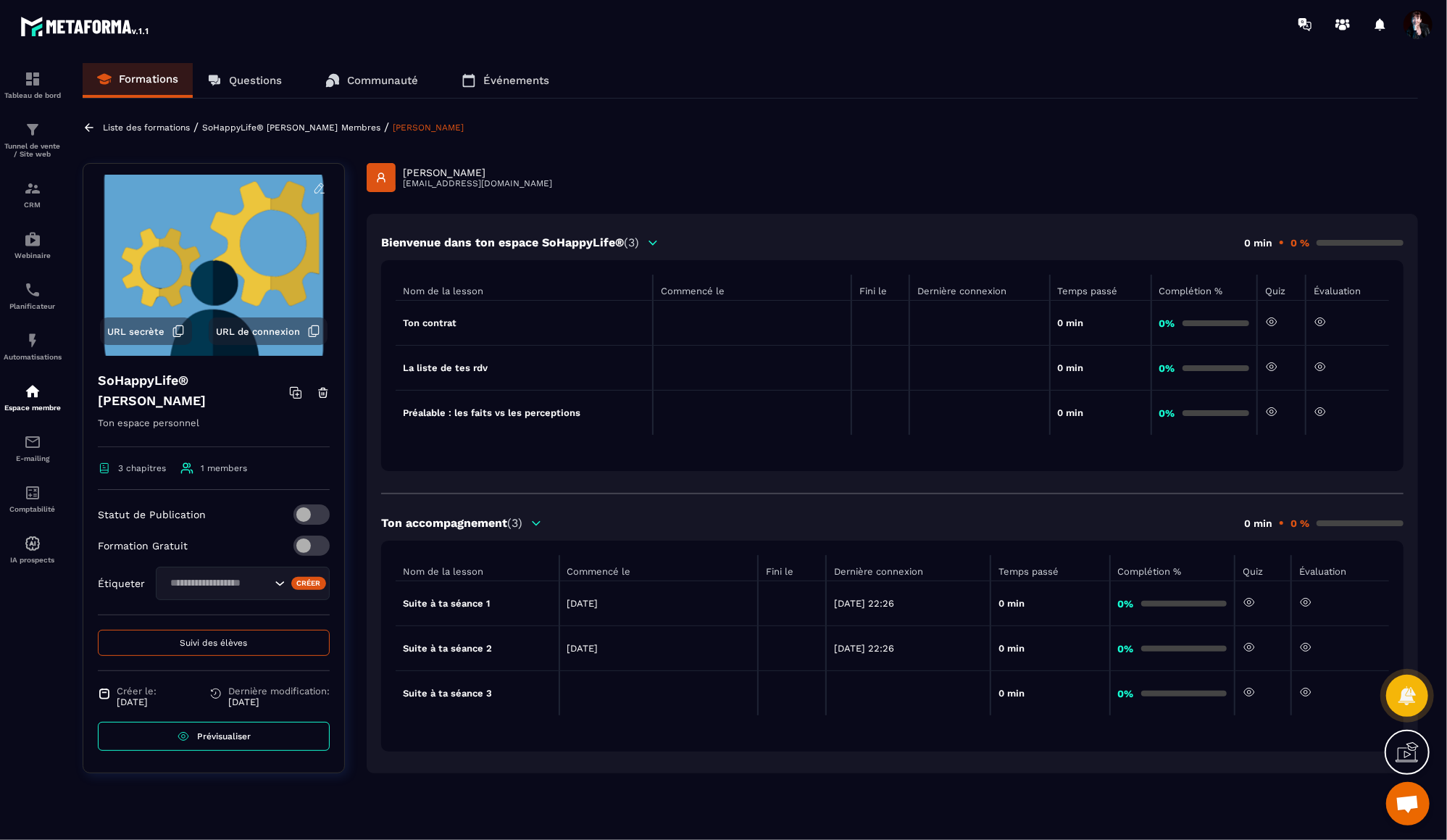
click at [154, 127] on p "Liste des formations" at bounding box center [147, 127] width 87 height 10
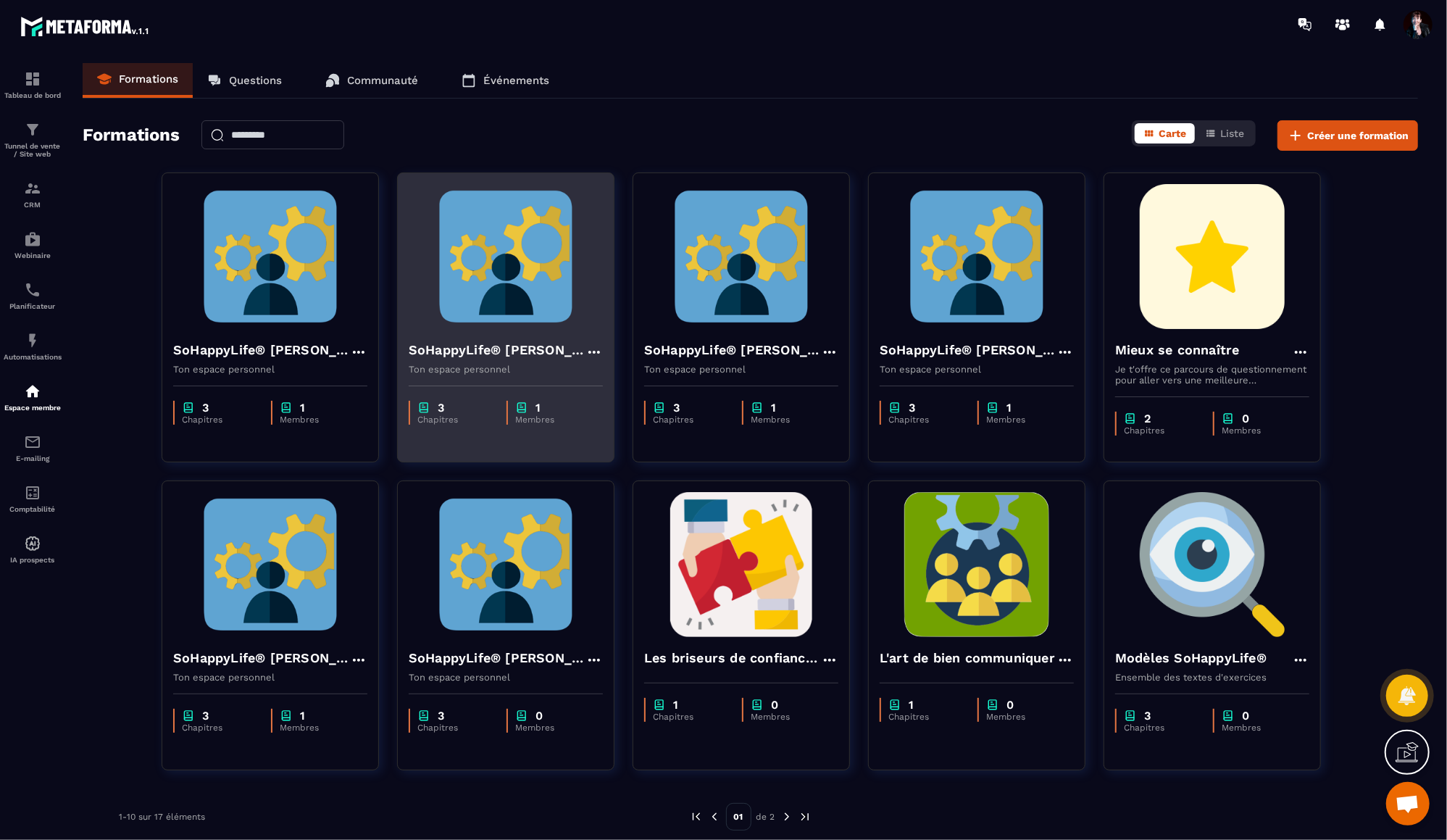
click at [530, 256] on img at bounding box center [506, 256] width 194 height 145
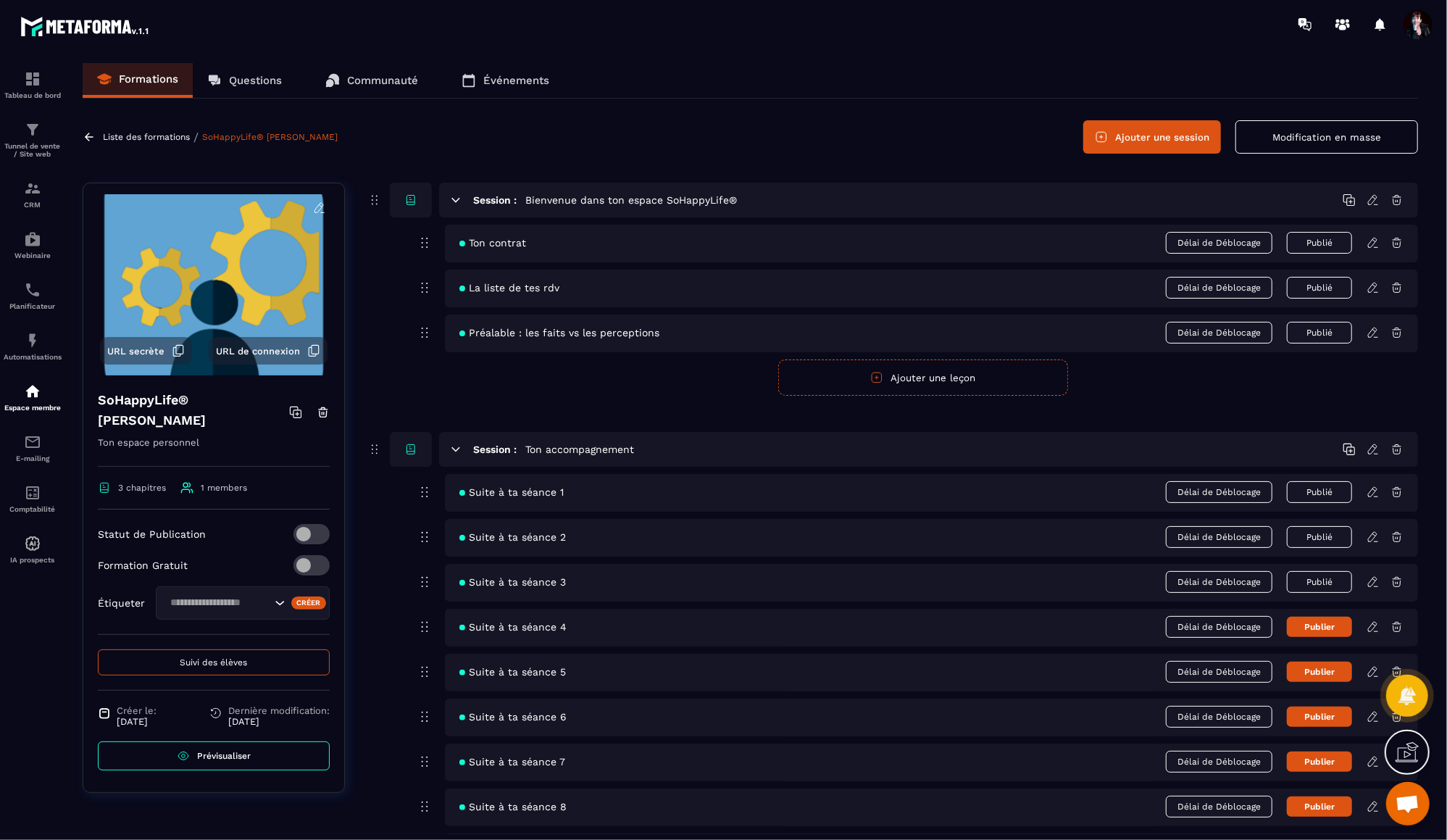
click at [245, 655] on button "Suivi des élèves" at bounding box center [213, 661] width 232 height 26
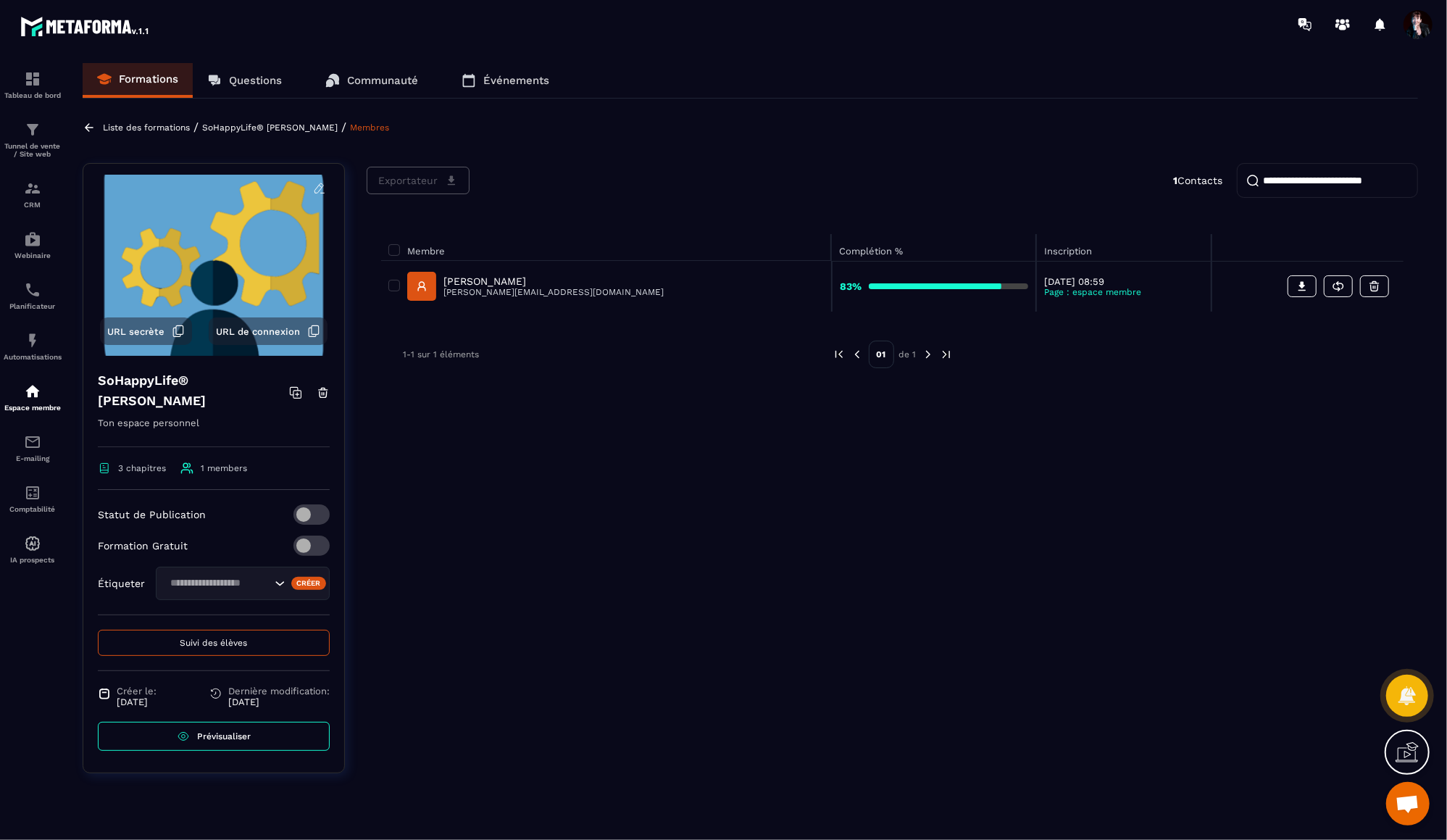
click at [500, 278] on p "[PERSON_NAME]" at bounding box center [554, 281] width 220 height 12
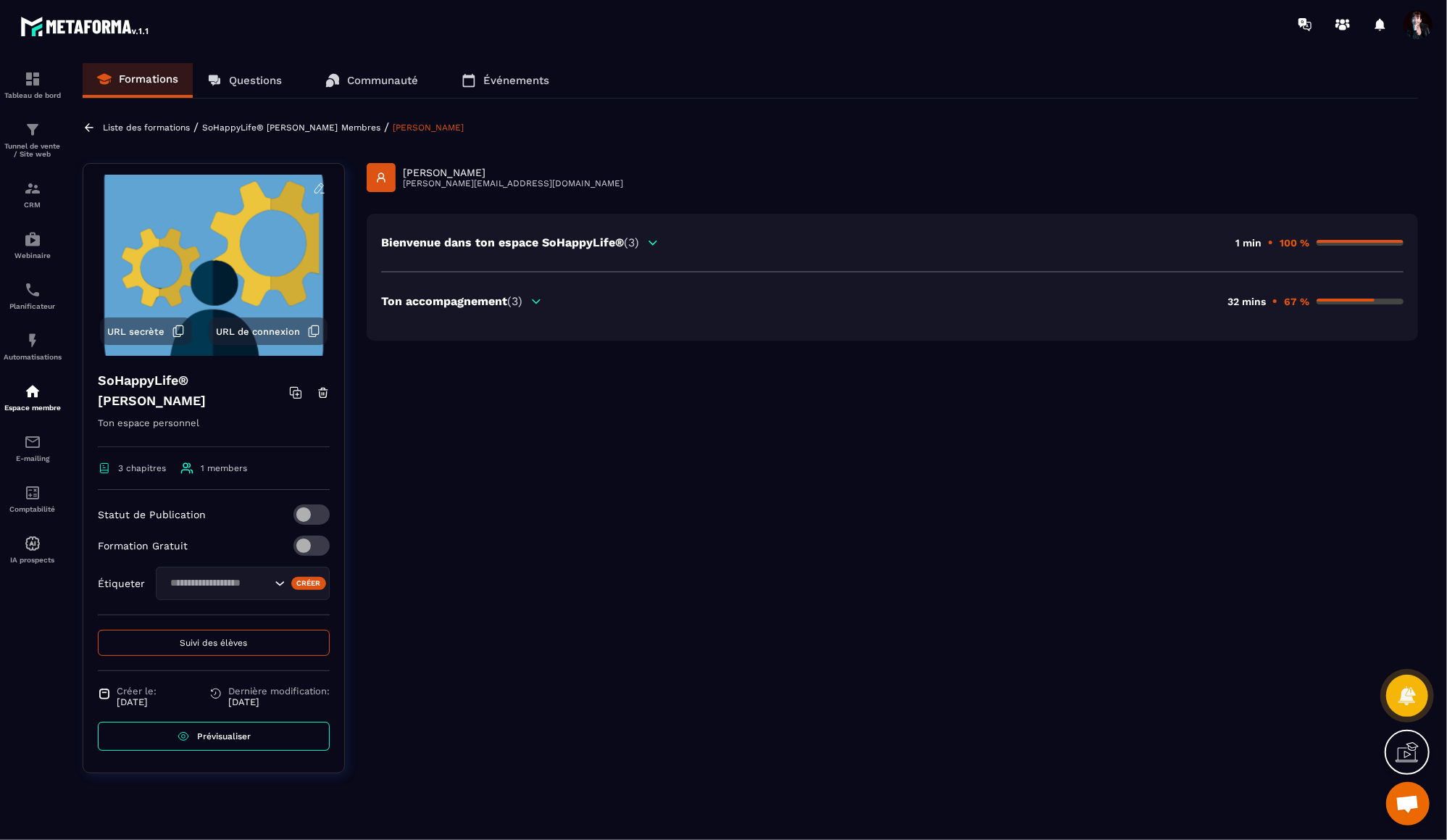
click at [521, 300] on span "(3)" at bounding box center [515, 300] width 15 height 13
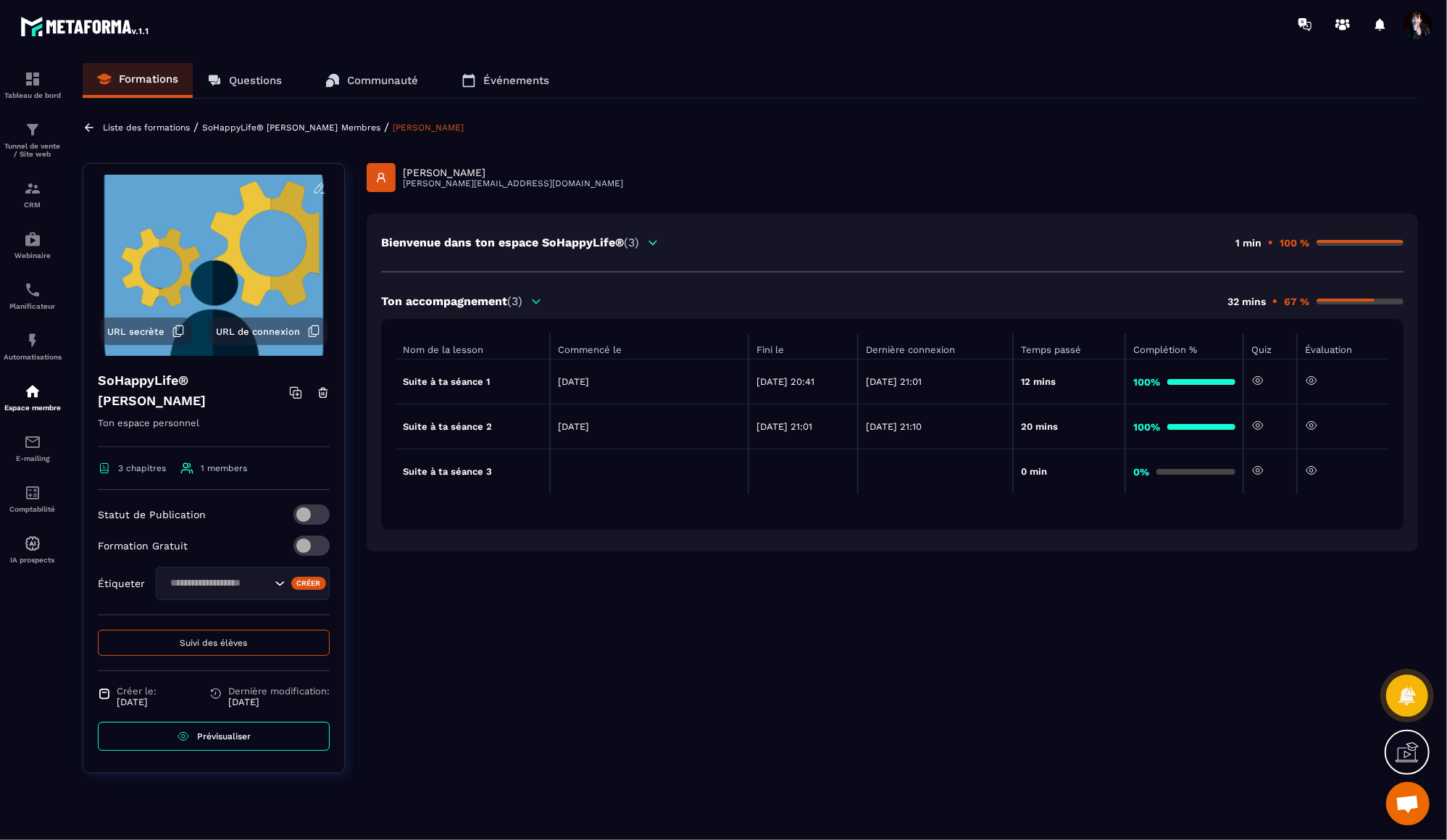
click at [159, 127] on p "Liste des formations" at bounding box center [147, 127] width 87 height 10
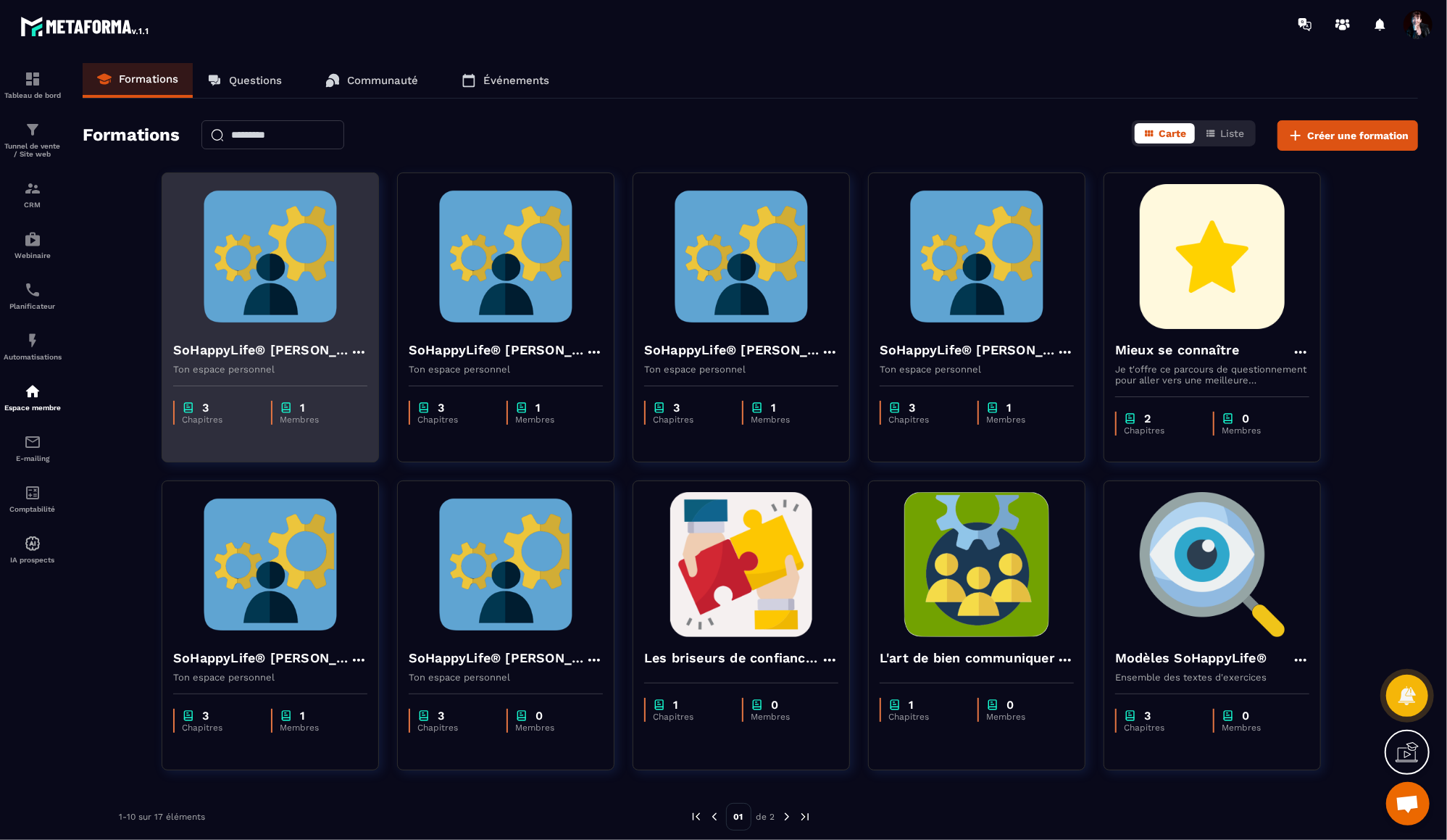
click at [308, 286] on img at bounding box center [270, 256] width 194 height 145
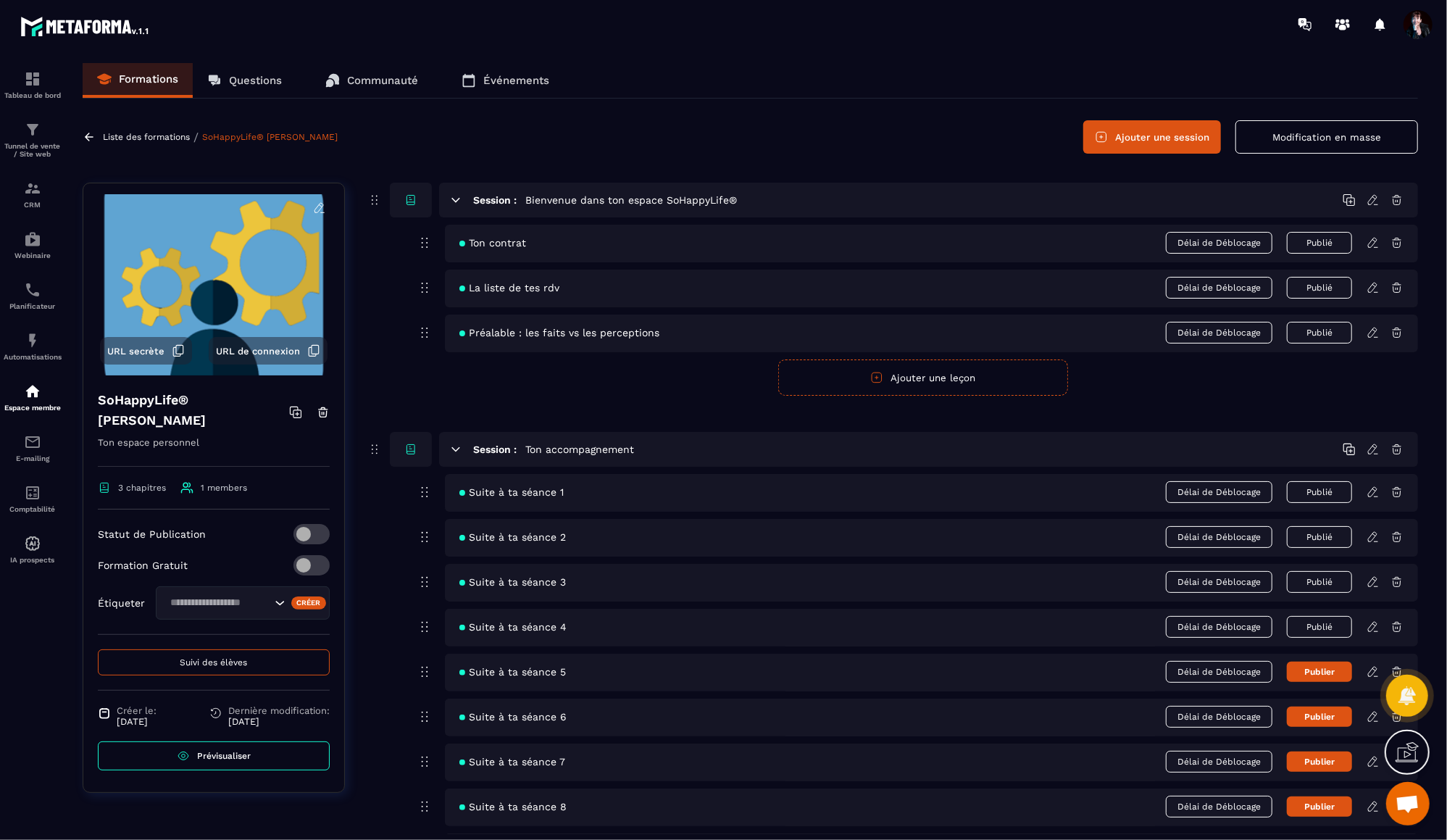
click at [209, 657] on span "Suivi des élèves" at bounding box center [214, 661] width 68 height 10
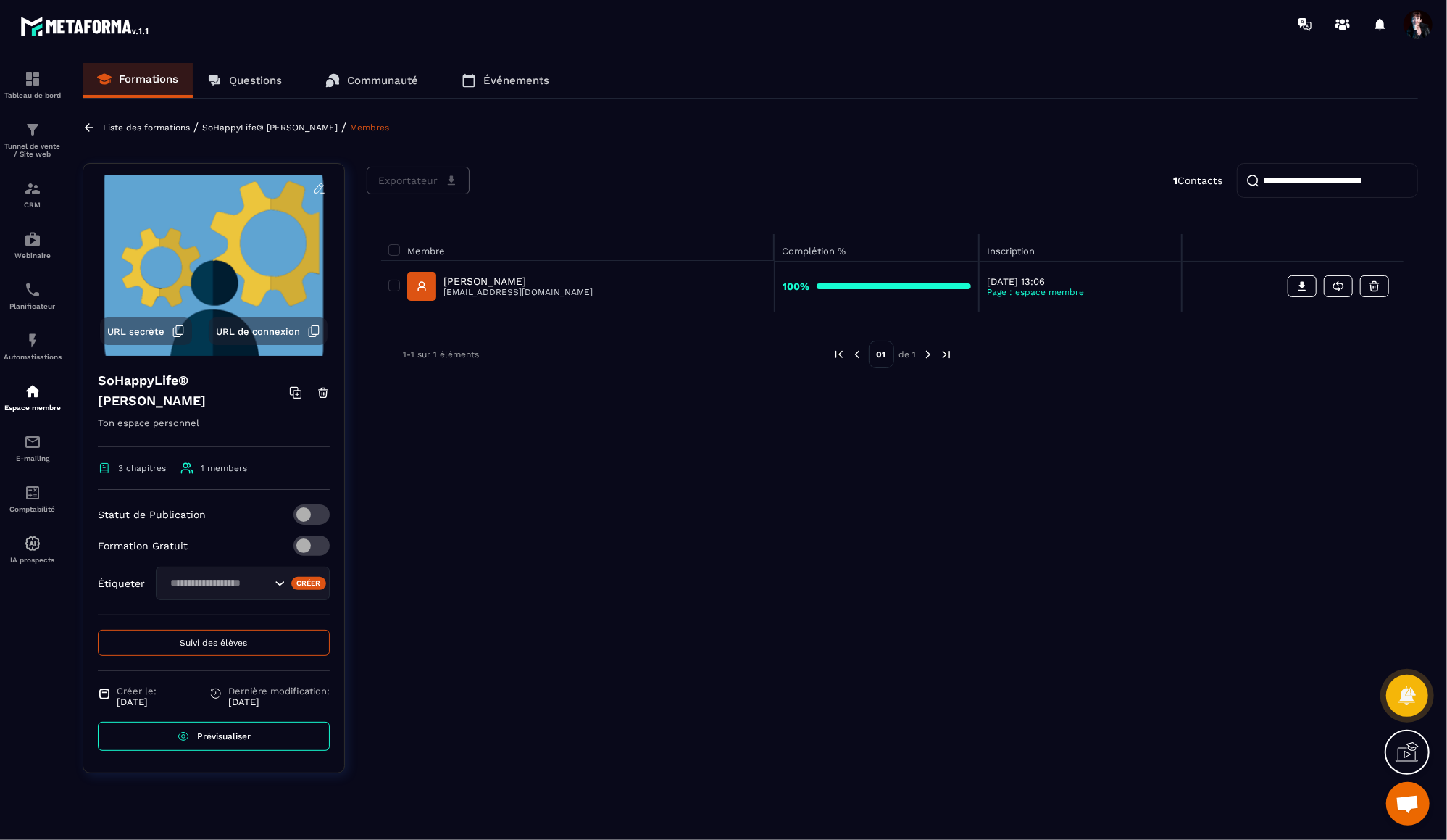
click at [474, 280] on p "[PERSON_NAME]" at bounding box center [518, 281] width 149 height 12
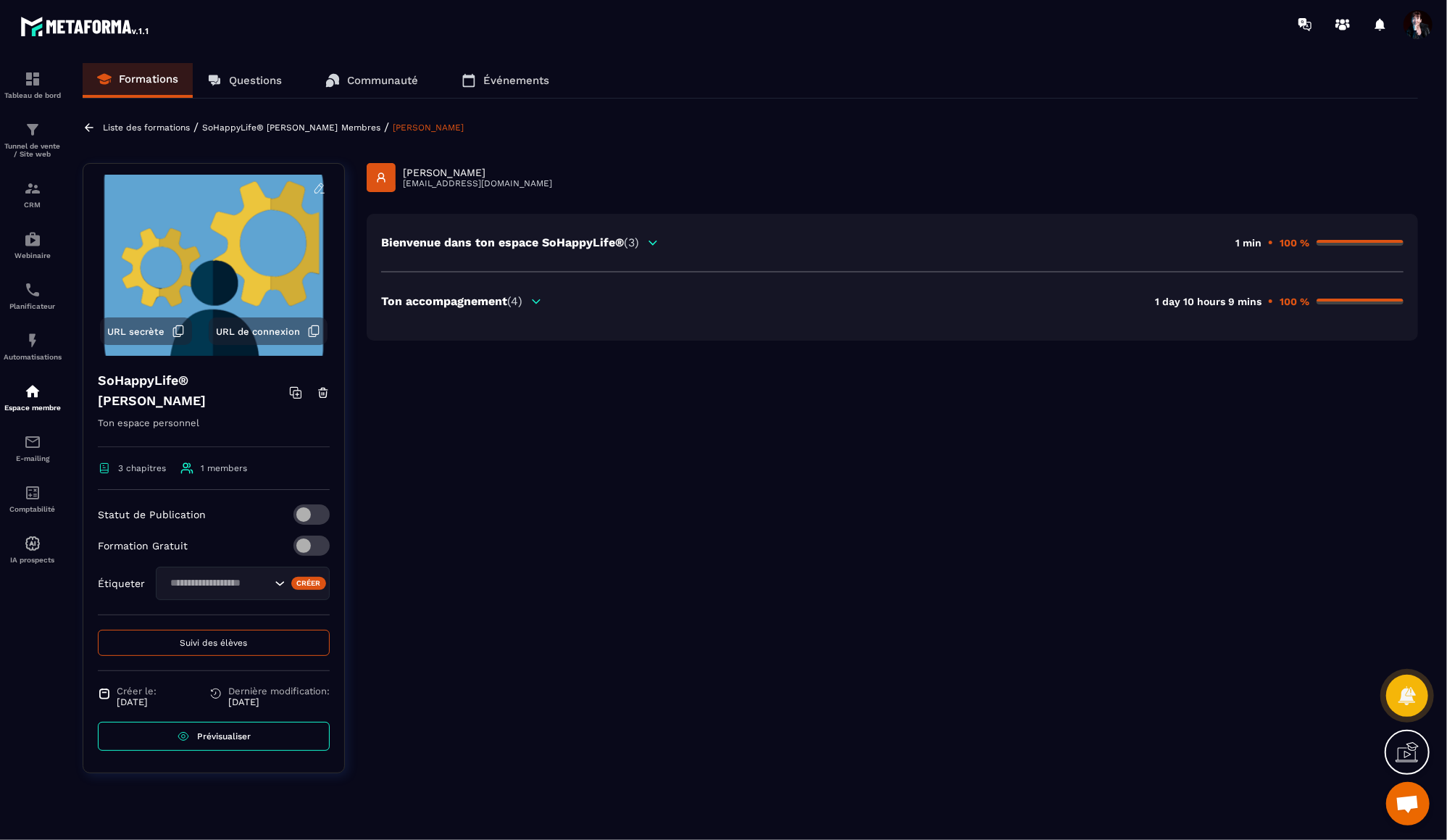
click at [517, 304] on span "(4)" at bounding box center [515, 300] width 15 height 13
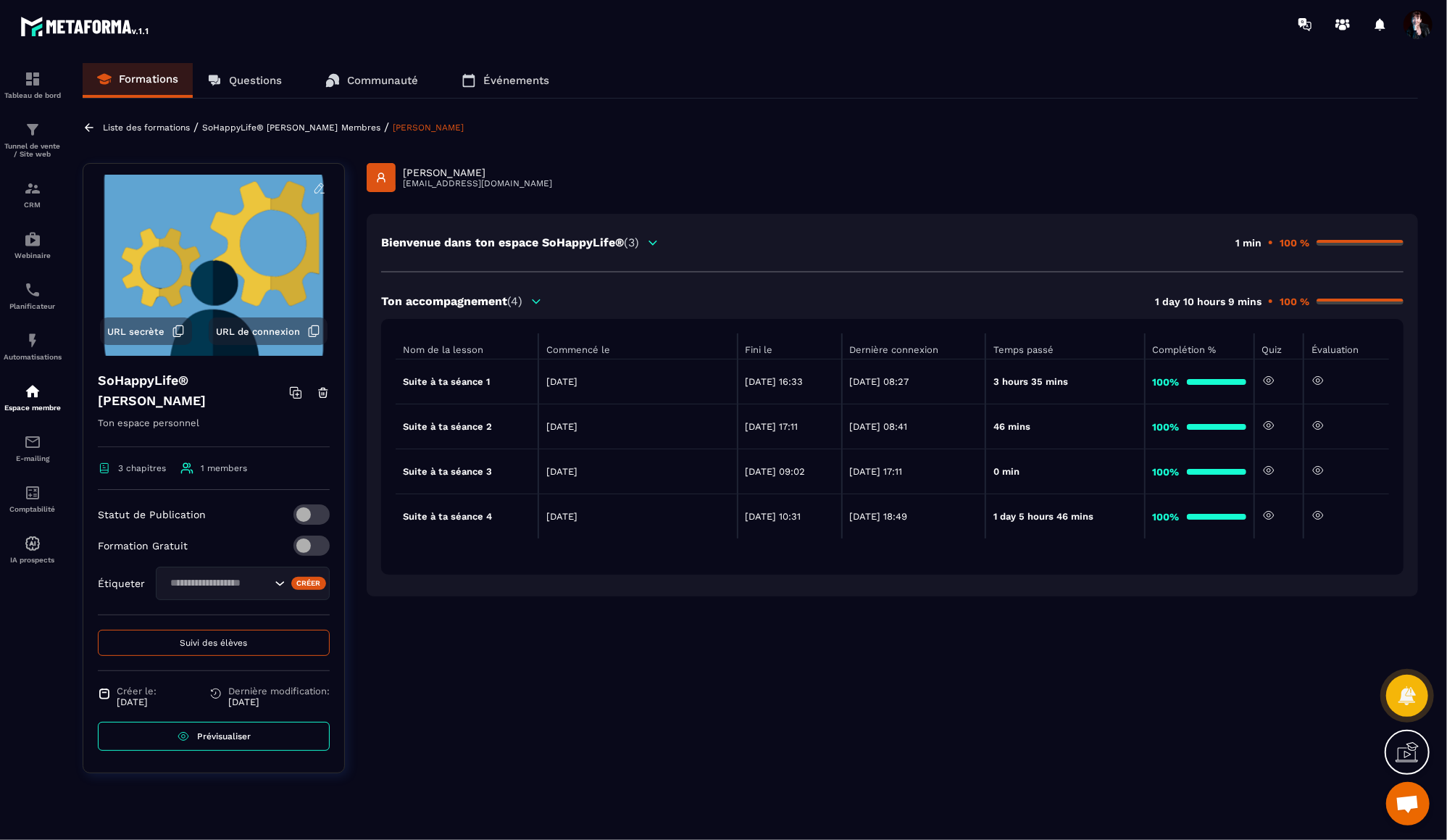
click at [1320, 515] on icon at bounding box center [1318, 516] width 4 height 4
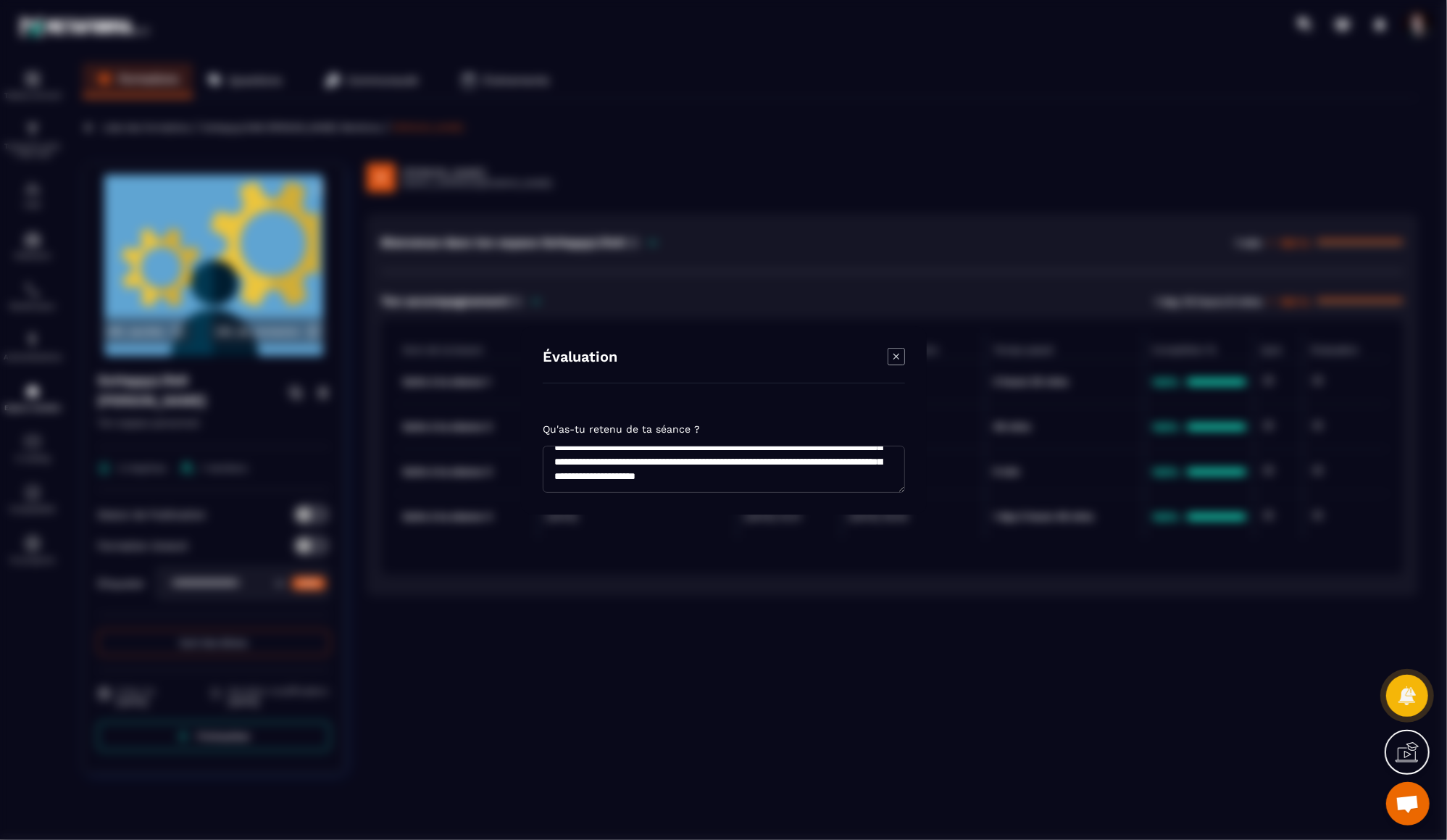
scroll to position [218, 0]
click at [898, 352] on icon "Modal window" at bounding box center [897, 356] width 18 height 18
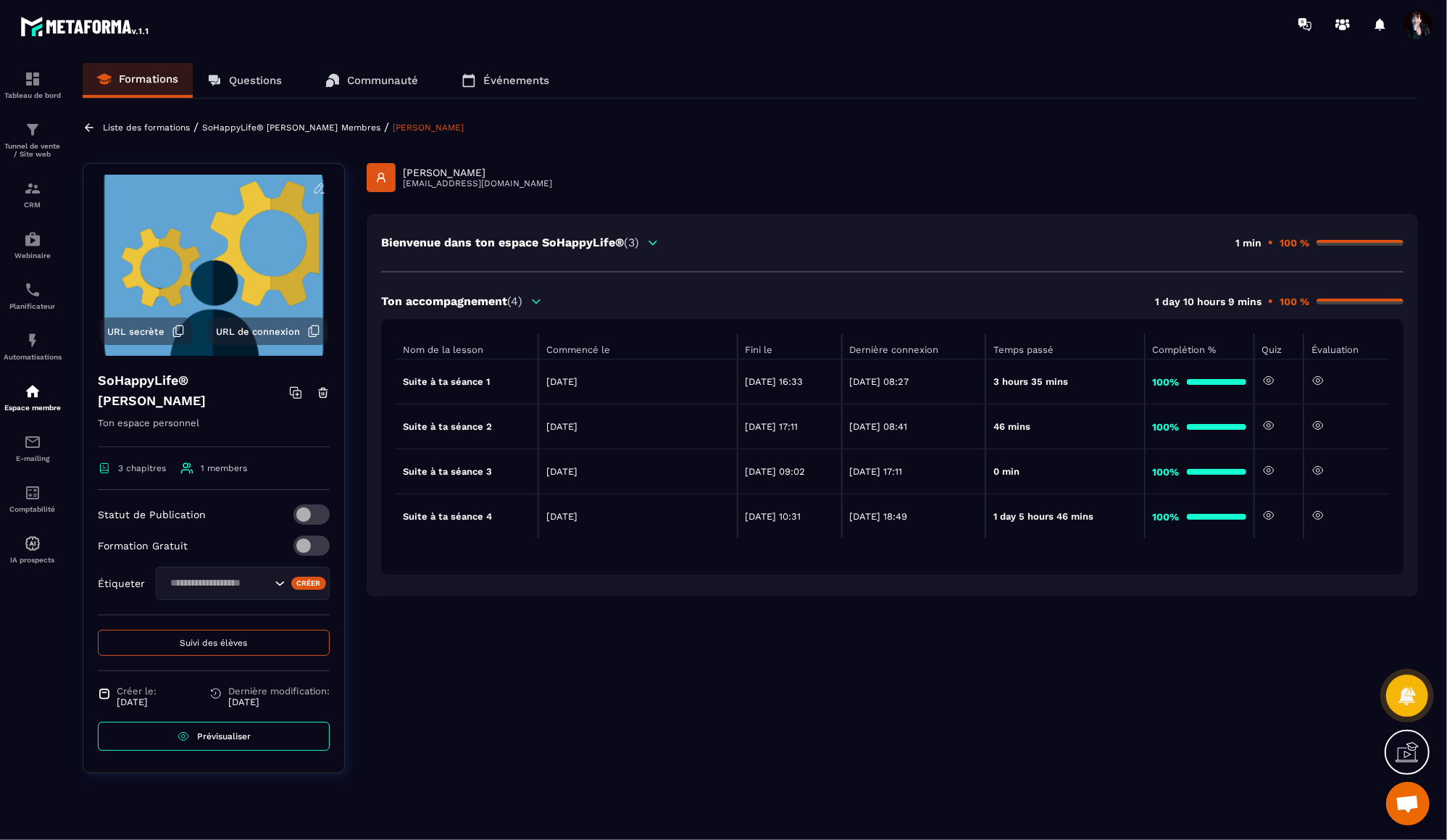
click at [149, 125] on p "Liste des formations" at bounding box center [147, 127] width 87 height 10
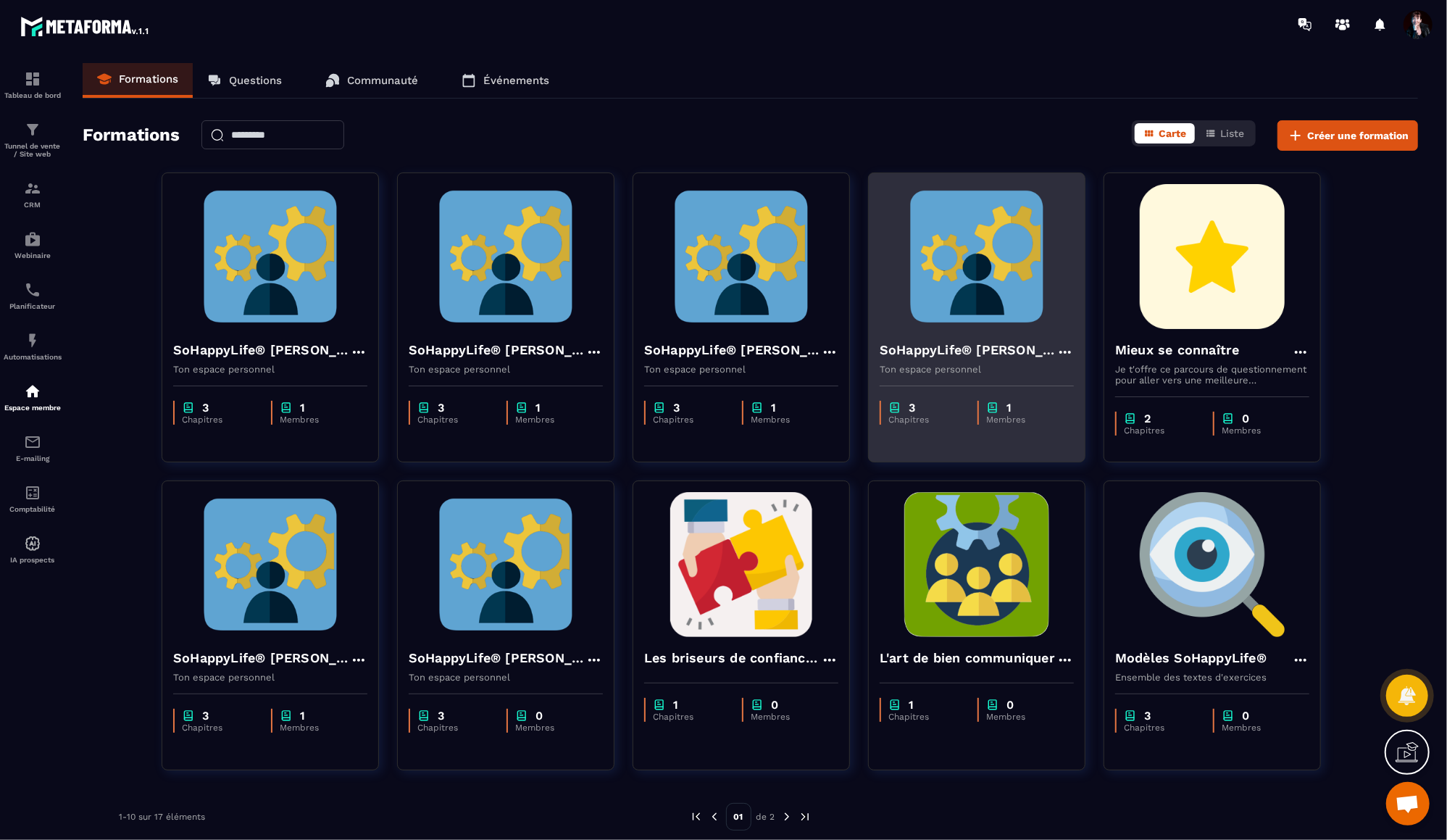
click at [960, 264] on img at bounding box center [977, 256] width 194 height 145
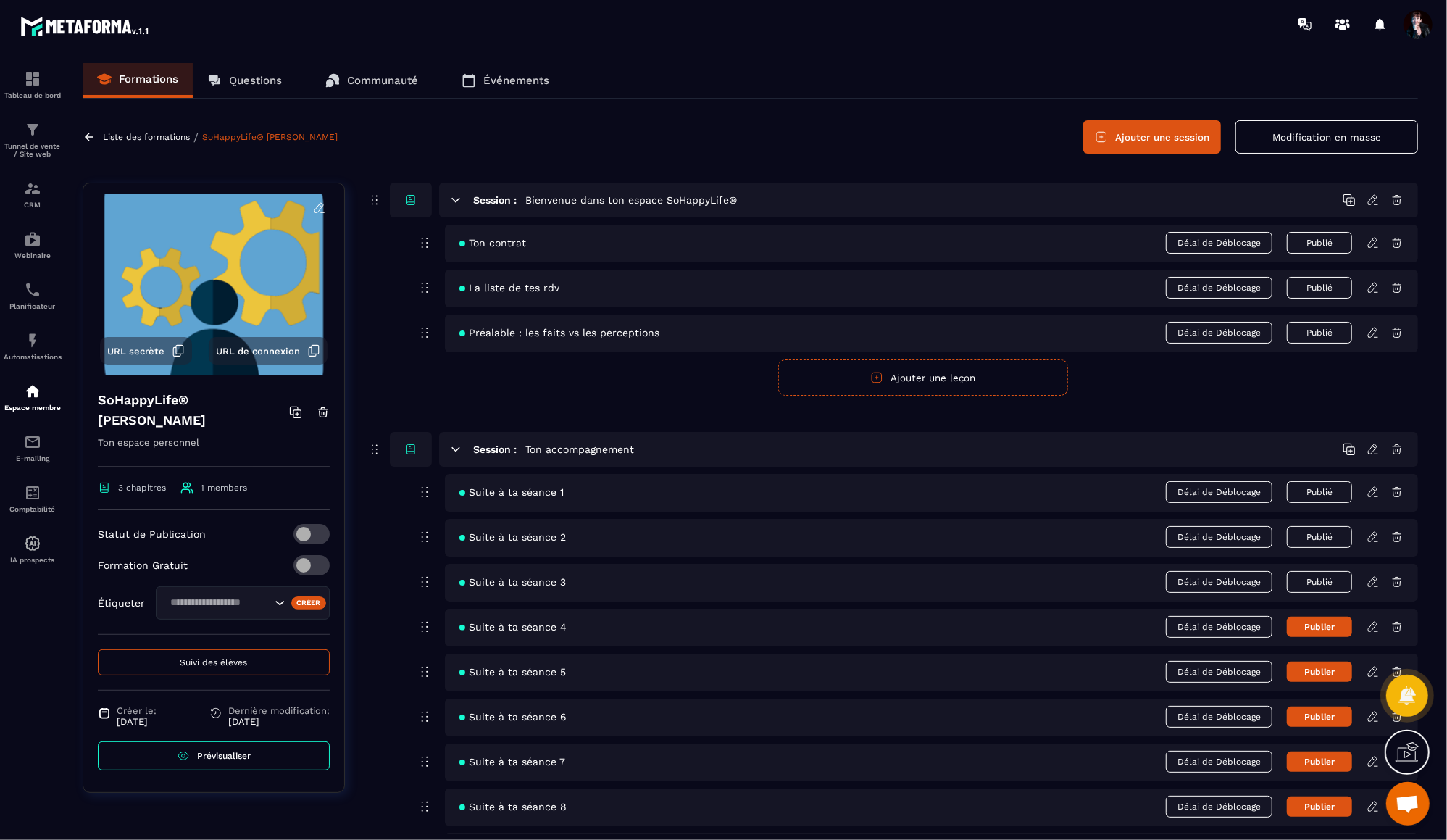
click at [1374, 579] on icon at bounding box center [1373, 581] width 13 height 13
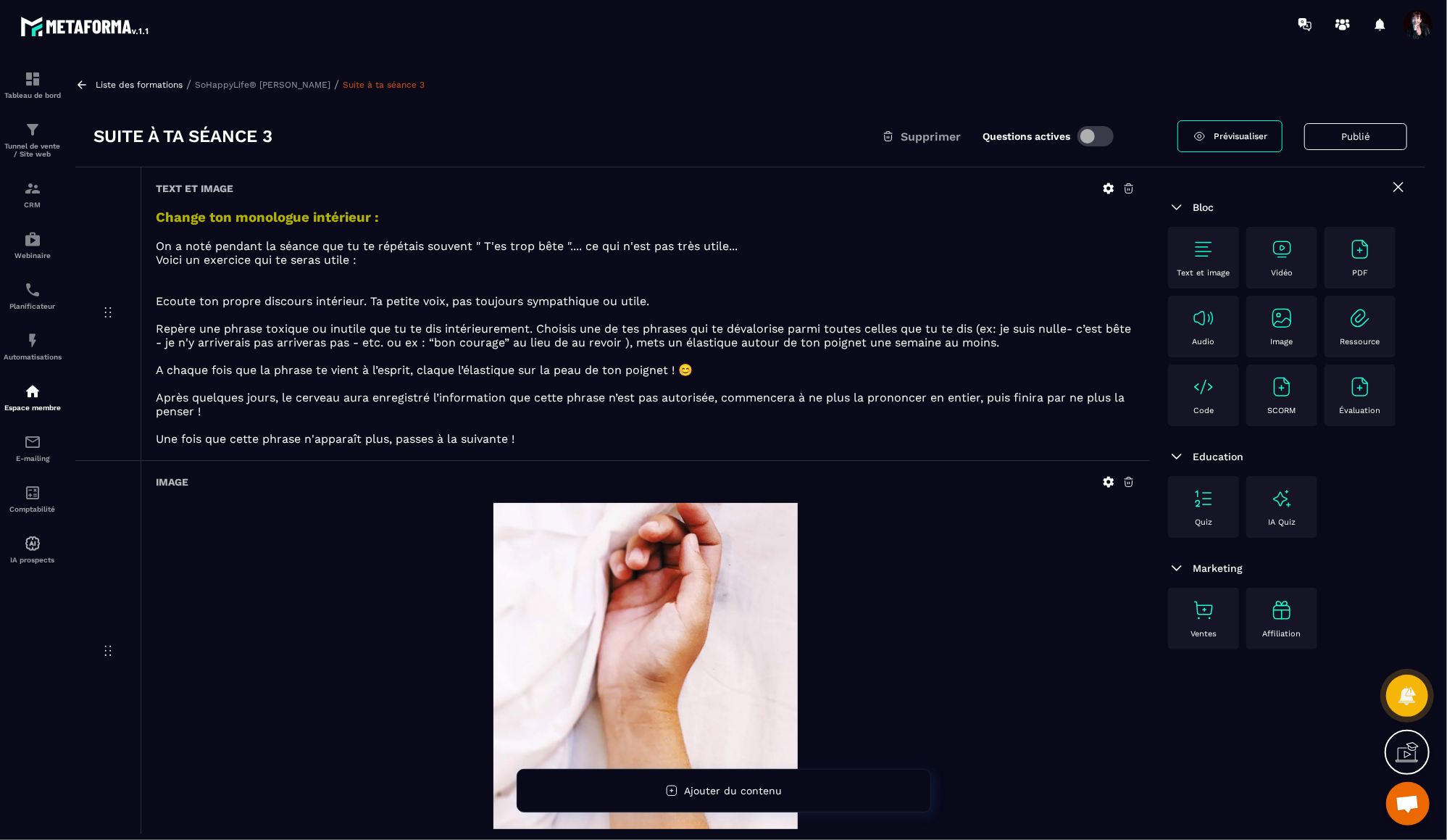
click at [1277, 319] on img at bounding box center [1282, 318] width 23 height 23
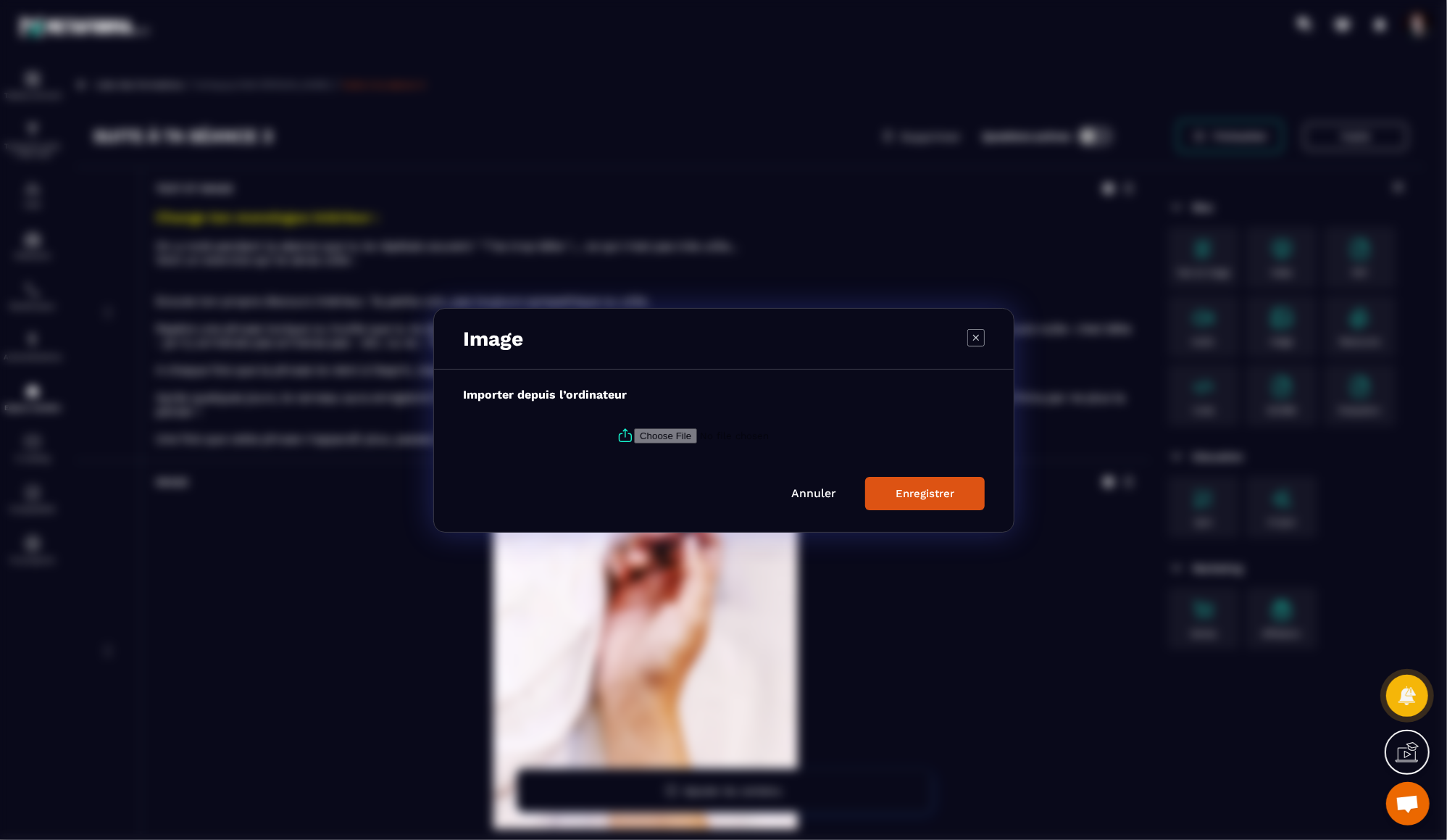
click at [673, 437] on input "Modal window" at bounding box center [732, 435] width 197 height 15
click at [625, 436] on icon "Modal window" at bounding box center [626, 436] width 18 height 18
click at [634, 436] on input "Modal window" at bounding box center [732, 435] width 197 height 15
type input "**********"
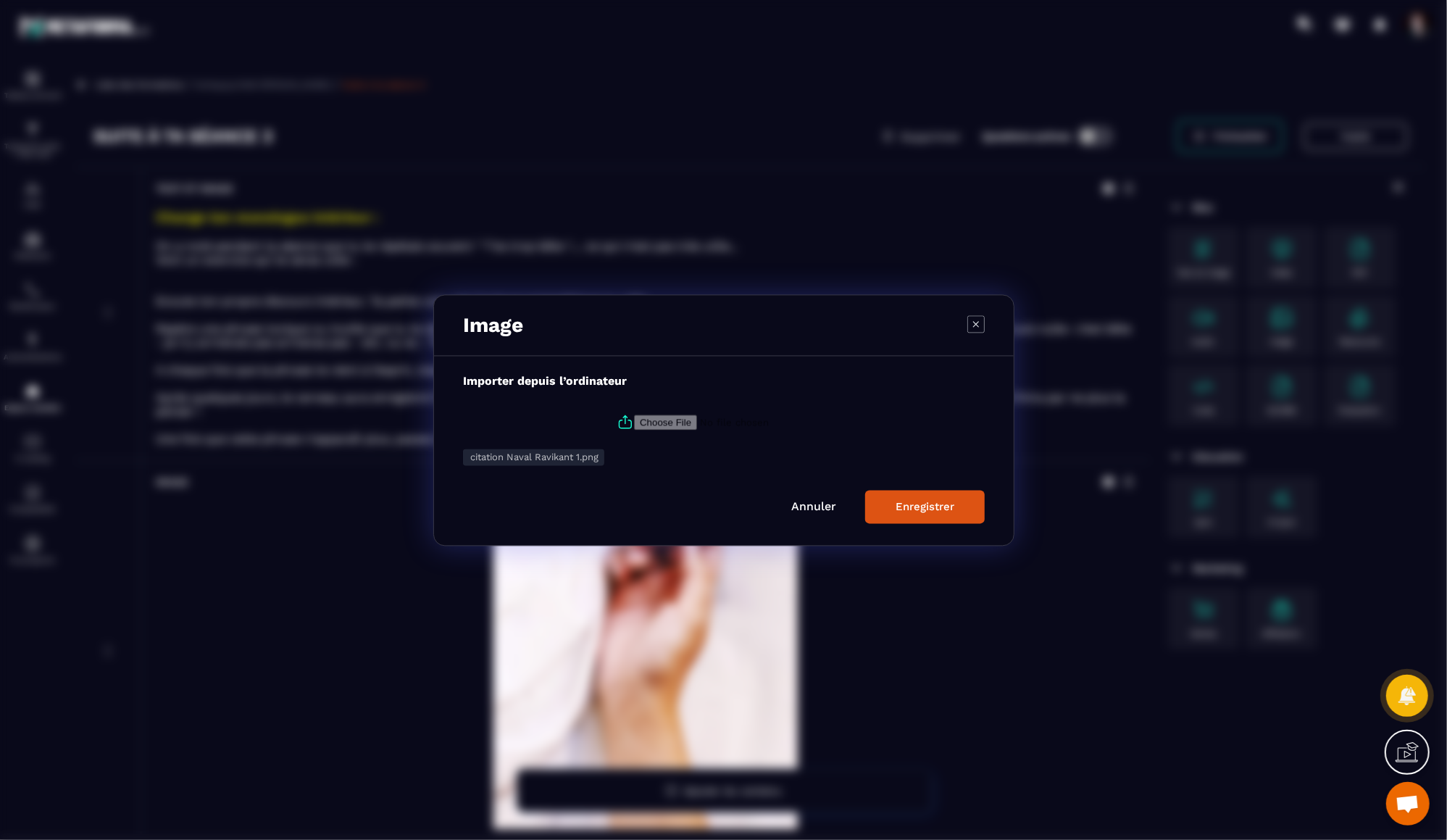
click at [935, 503] on div "Enregistrer" at bounding box center [925, 507] width 59 height 13
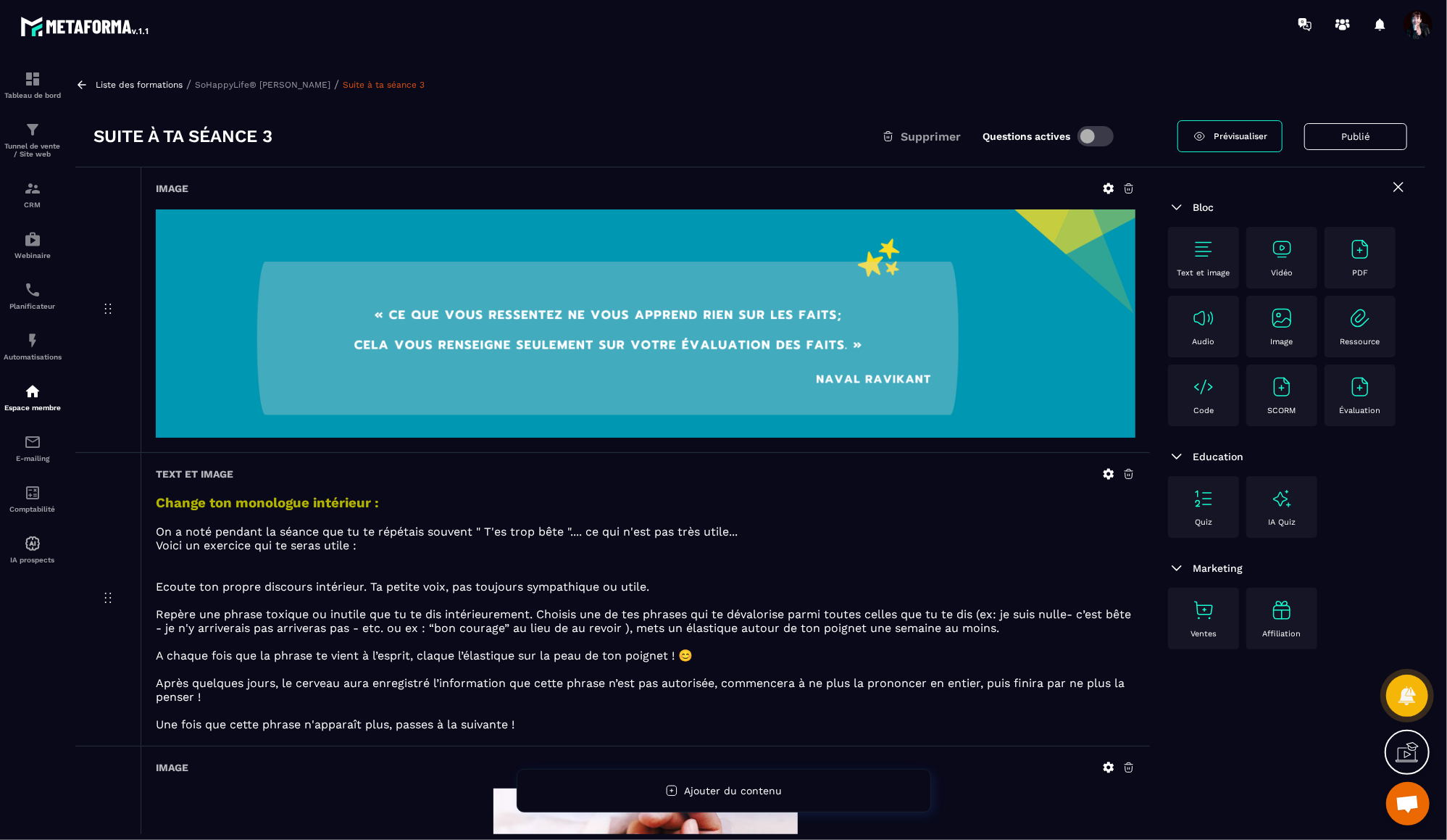
click at [124, 89] on div "Liste des formations / SoHappyLife® [PERSON_NAME] / Suite à ta séance 3" at bounding box center [750, 84] width 1350 height 13
click at [124, 88] on p "Liste des formations" at bounding box center [140, 84] width 87 height 10
